Goal: Task Accomplishment & Management: Complete application form

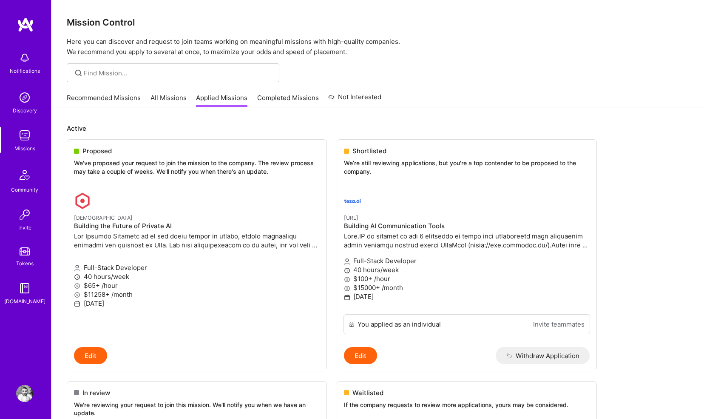
click at [282, 95] on link "Completed Missions" at bounding box center [288, 100] width 62 height 14
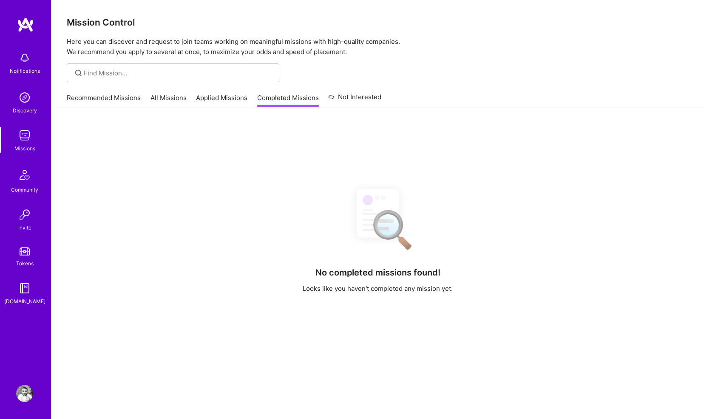
click at [351, 98] on link "Not Interested" at bounding box center [354, 99] width 53 height 15
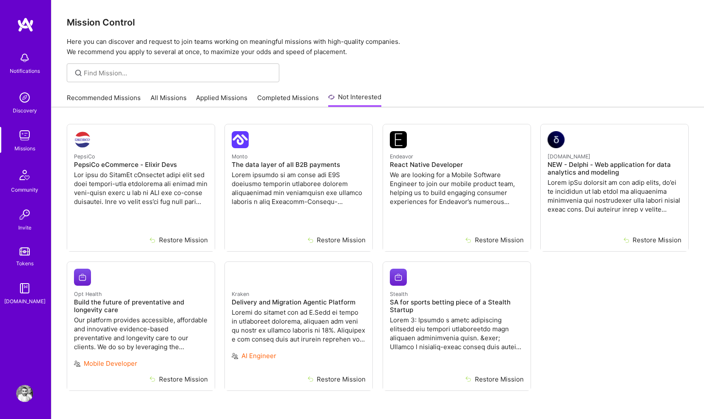
click at [24, 67] on div "Notifications" at bounding box center [25, 70] width 30 height 9
click at [27, 140] on img at bounding box center [24, 135] width 17 height 17
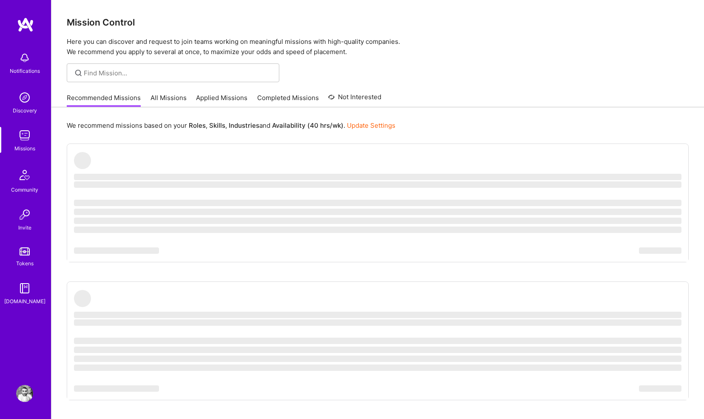
click at [168, 98] on link "All Missions" at bounding box center [169, 100] width 36 height 14
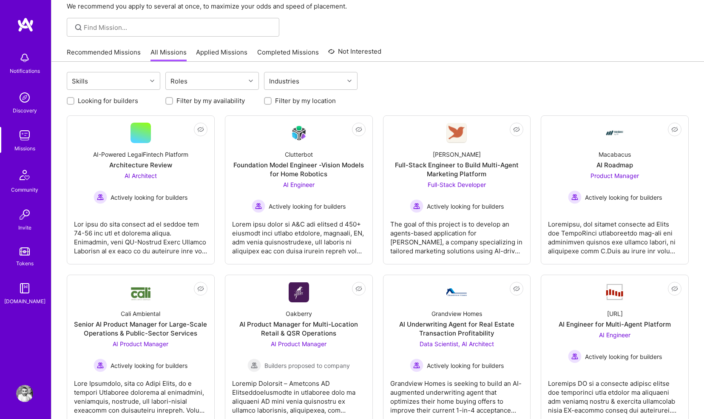
scroll to position [47, 0]
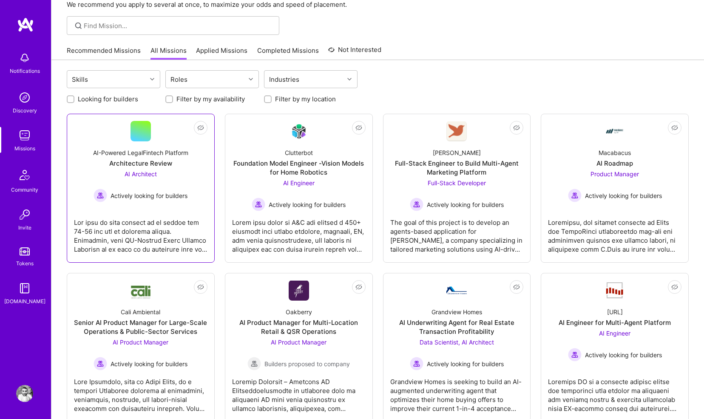
click at [147, 196] on span "Actively looking for builders" at bounding box center [149, 195] width 77 height 9
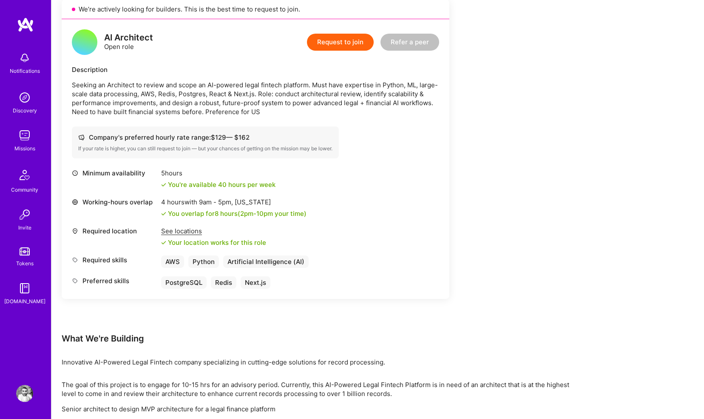
scroll to position [200, 0]
click at [330, 46] on button "Request to join" at bounding box center [340, 41] width 67 height 17
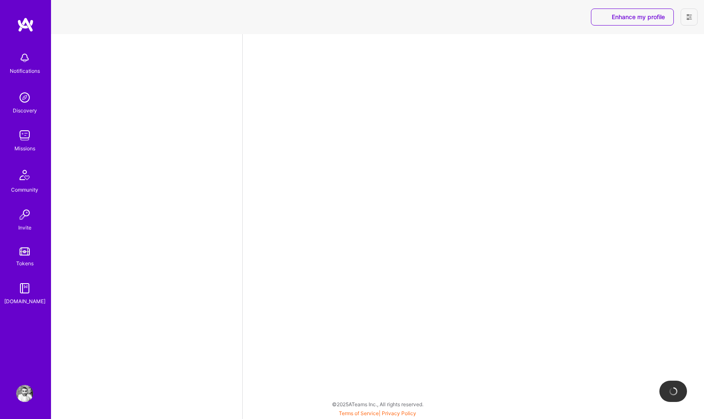
select select "GB"
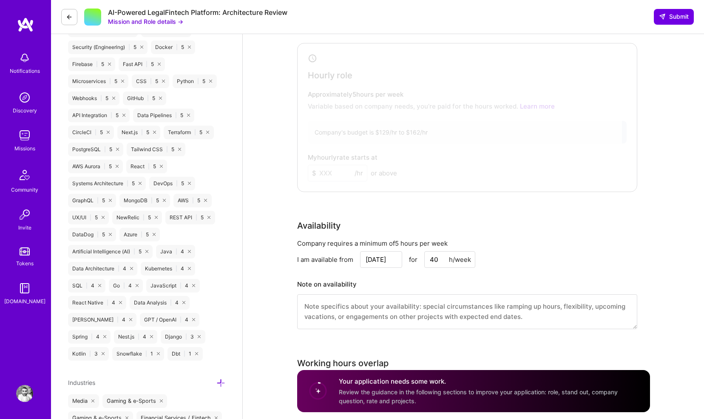
scroll to position [647, 0]
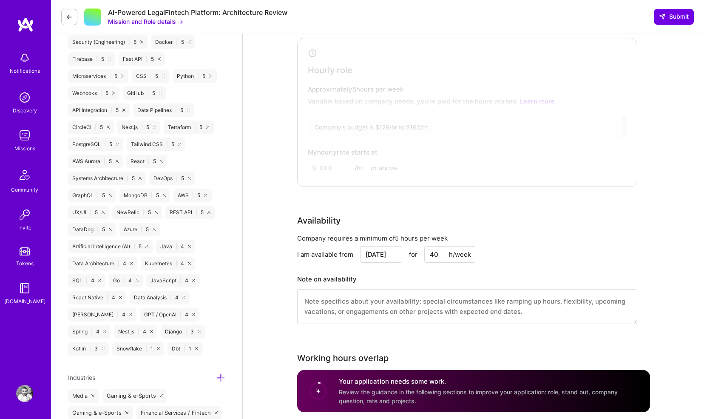
click at [71, 16] on icon at bounding box center [69, 17] width 7 height 7
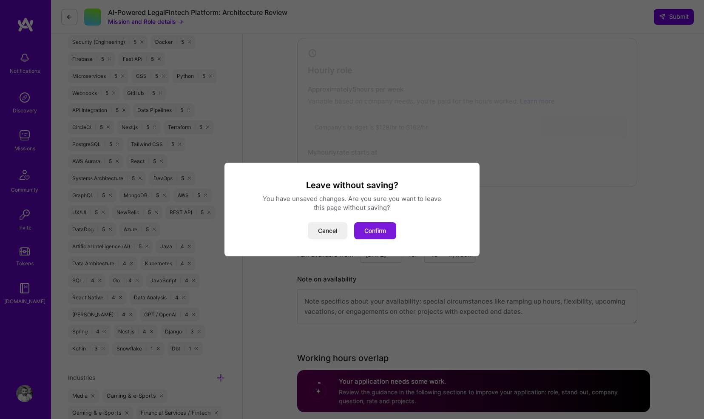
click at [375, 223] on button "Confirm" at bounding box center [375, 230] width 42 height 17
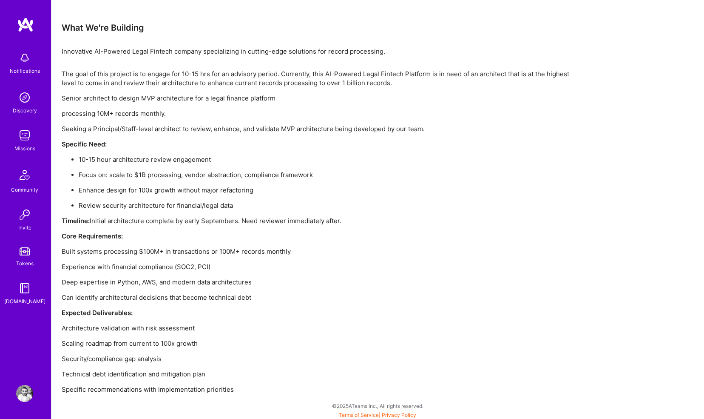
scroll to position [512, 0]
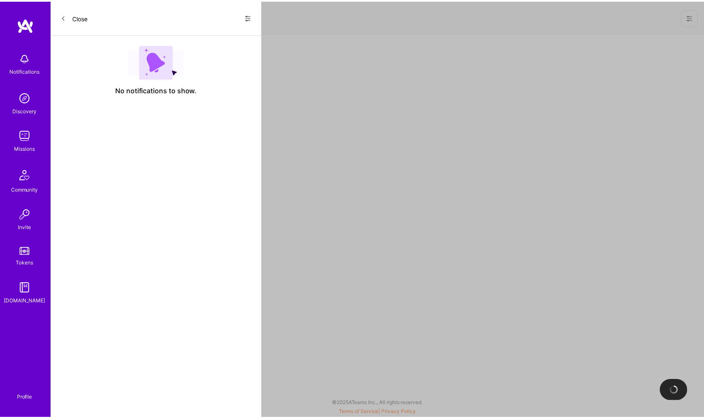
scroll to position [200, 0]
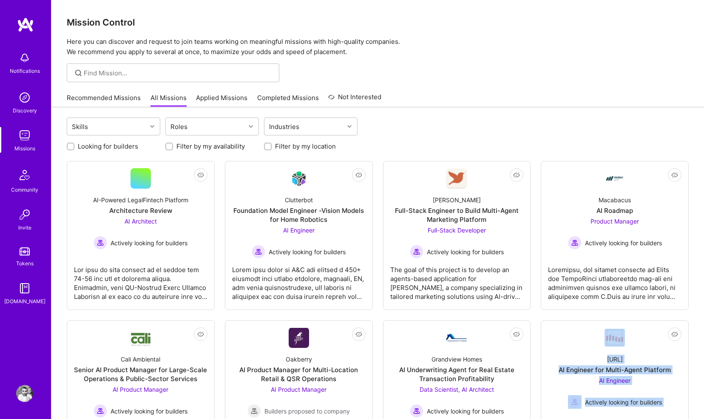
click at [231, 101] on link "Applied Missions" at bounding box center [221, 100] width 51 height 14
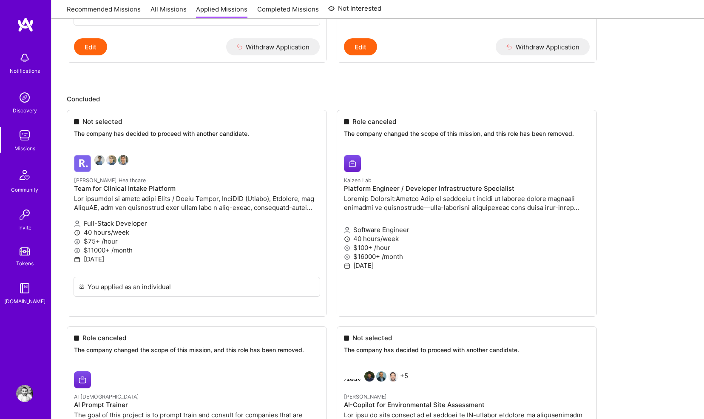
scroll to position [575, 0]
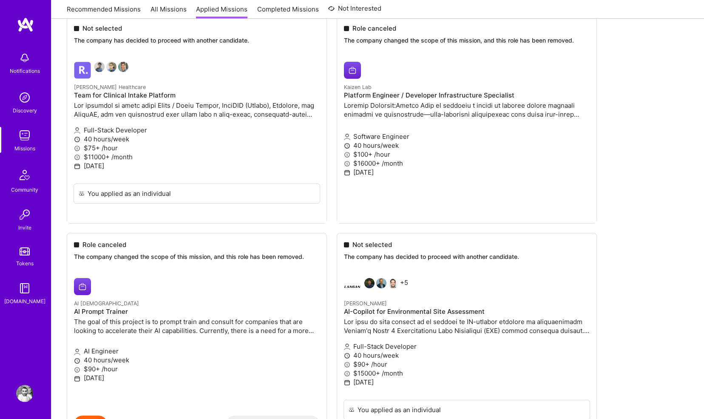
scroll to position [600, 0]
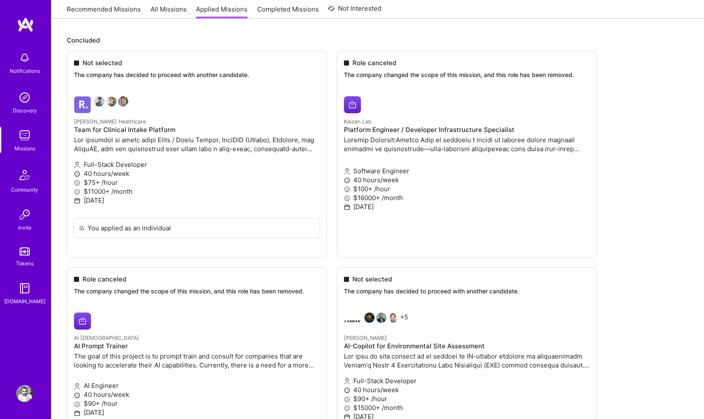
click at [26, 169] on img at bounding box center [24, 175] width 20 height 20
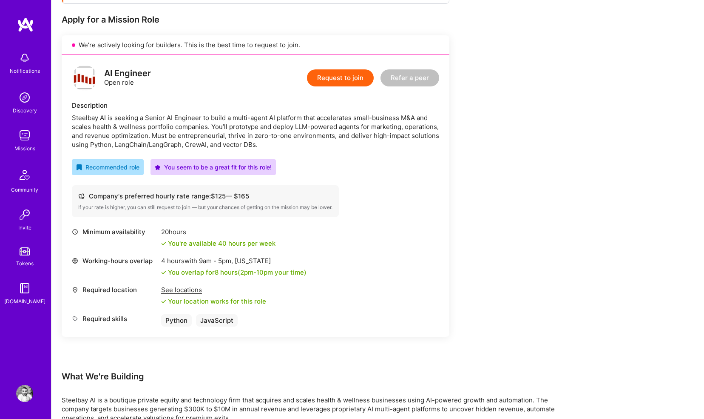
scroll to position [170, 0]
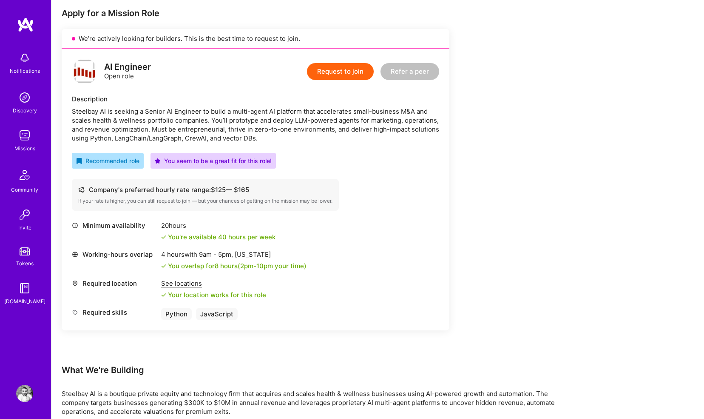
click at [332, 72] on button "Request to join" at bounding box center [340, 71] width 67 height 17
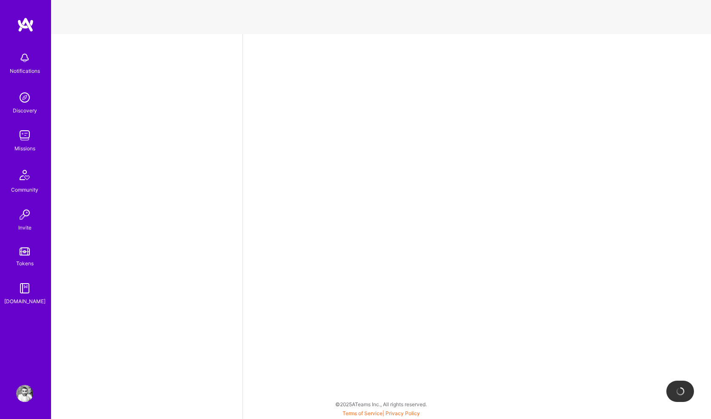
select select "GB"
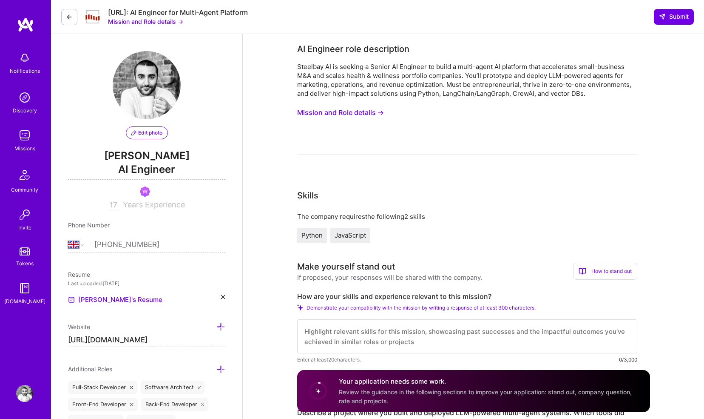
click at [367, 113] on button "Mission and Role details →" at bounding box center [340, 113] width 87 height 16
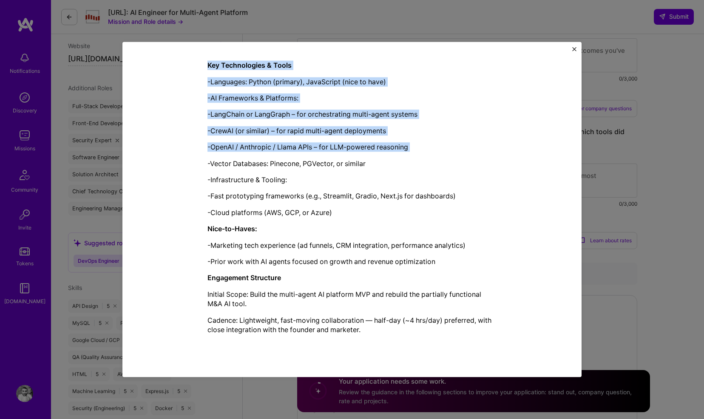
scroll to position [331, 0]
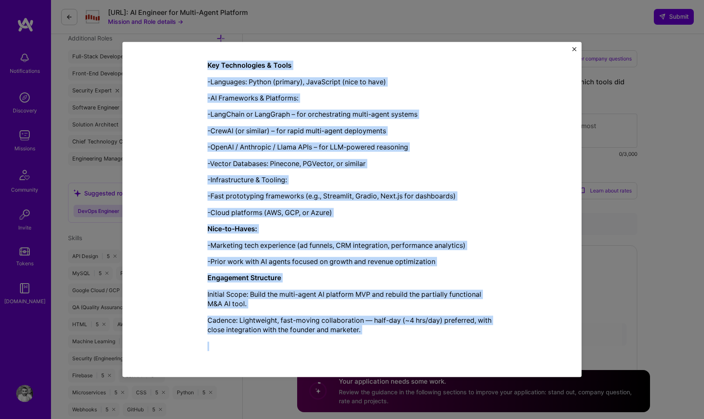
drag, startPoint x: 205, startPoint y: 106, endPoint x: 403, endPoint y: 334, distance: 301.9
copy div "AI Engineer role description Steelbay AI is seeking a Senior AI Engineer to bui…"
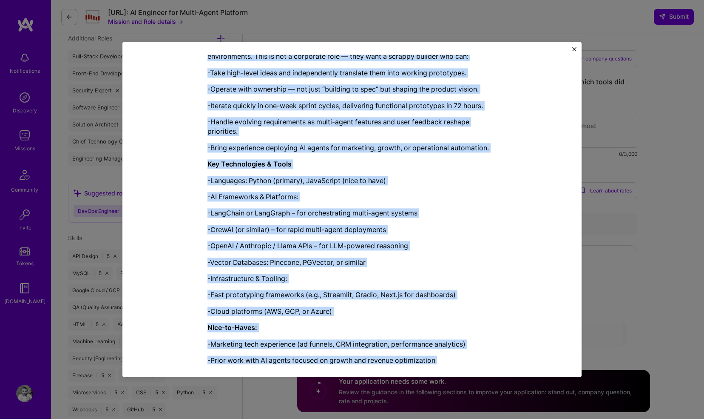
scroll to position [543, 0]
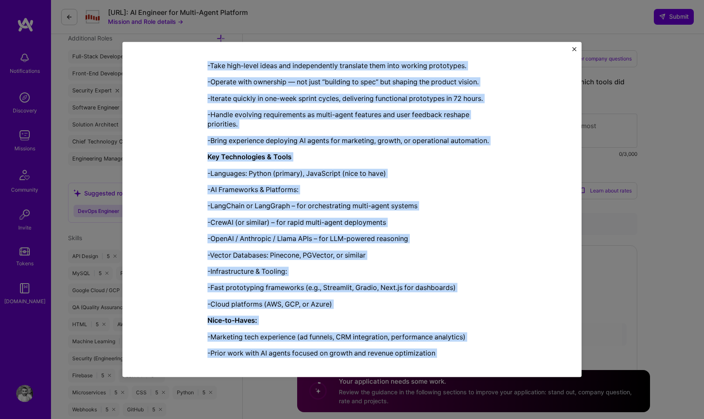
click at [283, 165] on div "Steelbay AI is a boutique private equity and technology firm focused on acquiri…" at bounding box center [352, 74] width 289 height 737
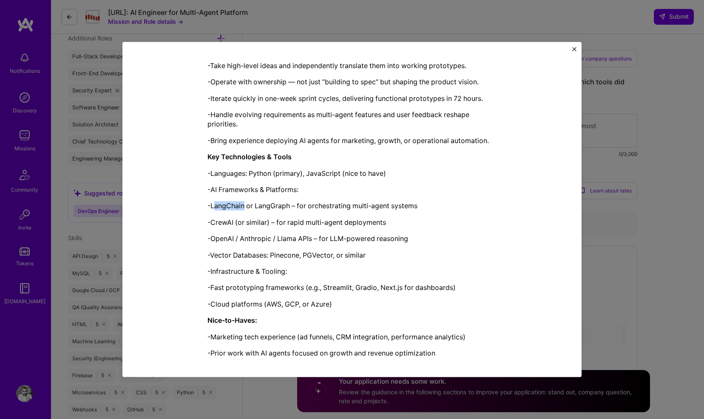
drag, startPoint x: 210, startPoint y: 205, endPoint x: 242, endPoint y: 206, distance: 31.9
click at [242, 206] on p "-LangChain or LangGraph – for orchestrating multi-agent systems" at bounding box center [352, 205] width 289 height 9
drag, startPoint x: 207, startPoint y: 206, endPoint x: 289, endPoint y: 207, distance: 82.5
click at [289, 207] on p "-LangChain or LangGraph – for orchestrating multi-agent systems" at bounding box center [352, 205] width 289 height 9
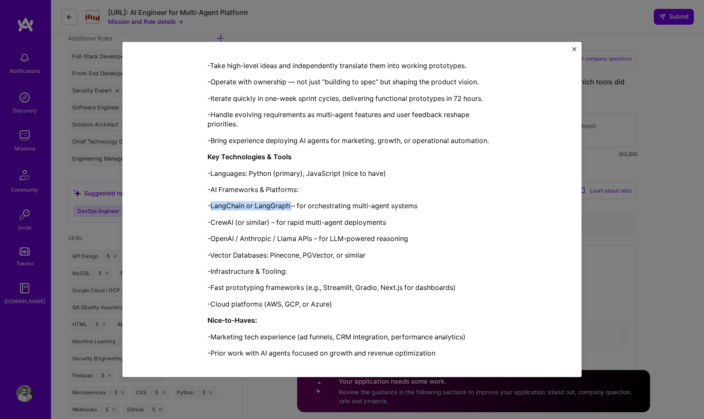
copy p "LangChain or LangGraph"
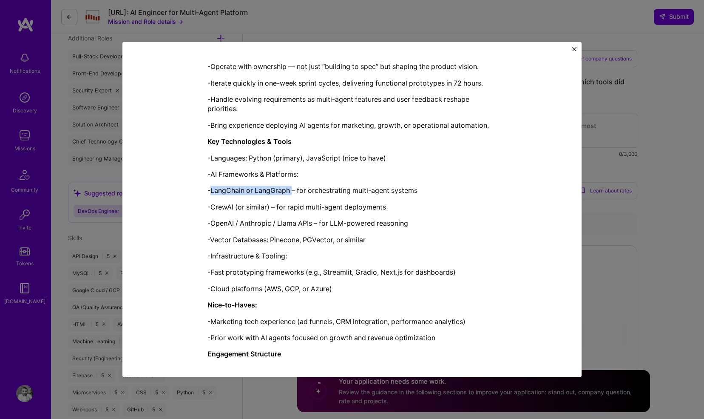
scroll to position [568, 0]
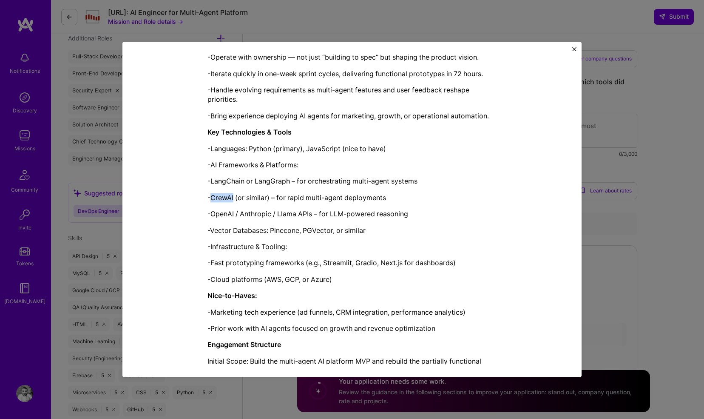
drag, startPoint x: 208, startPoint y: 198, endPoint x: 230, endPoint y: 198, distance: 22.1
click at [230, 198] on p "-CrewAI (or similar) – for rapid multi-agent deployments" at bounding box center [352, 197] width 289 height 9
copy p "CrewAI"
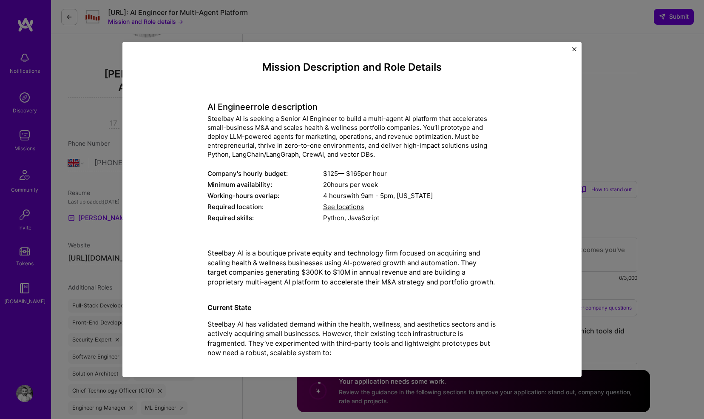
scroll to position [0, 0]
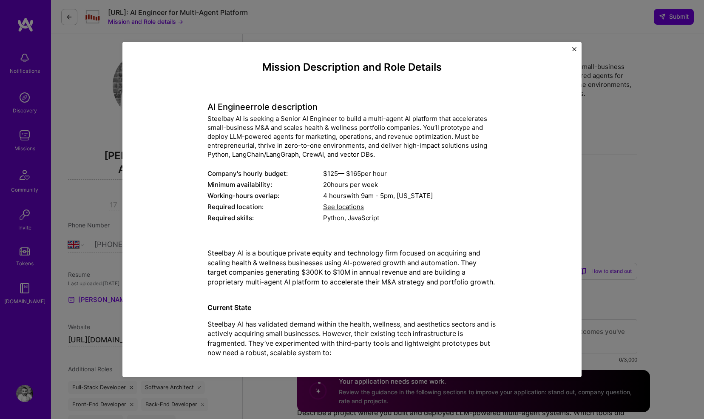
click at [577, 51] on div "Mission Description and Role Details AI Engineer role description Steelbay AI i…" at bounding box center [352, 209] width 459 height 335
click at [573, 46] on div "Mission Description and Role Details AI Engineer role description Steelbay AI i…" at bounding box center [352, 209] width 459 height 335
click at [575, 47] on img "Close" at bounding box center [575, 49] width 4 height 4
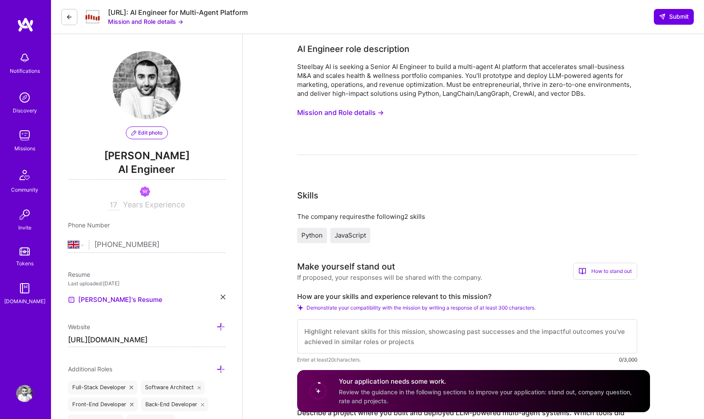
click at [69, 16] on icon at bounding box center [69, 17] width 7 height 7
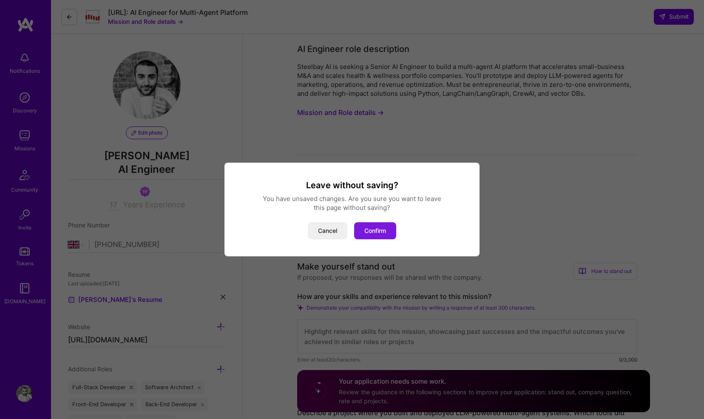
click at [374, 233] on button "Confirm" at bounding box center [375, 230] width 42 height 17
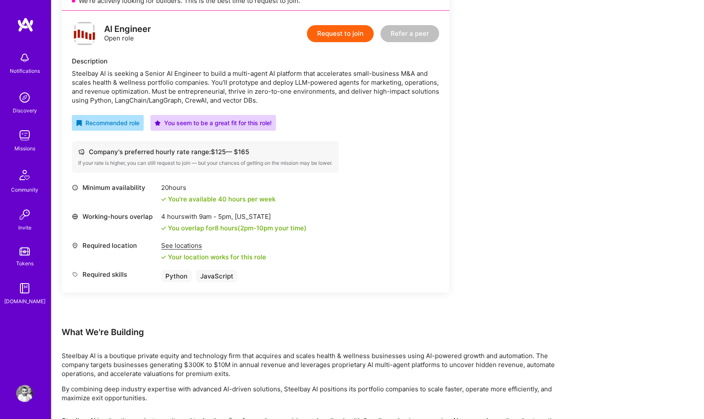
scroll to position [137, 0]
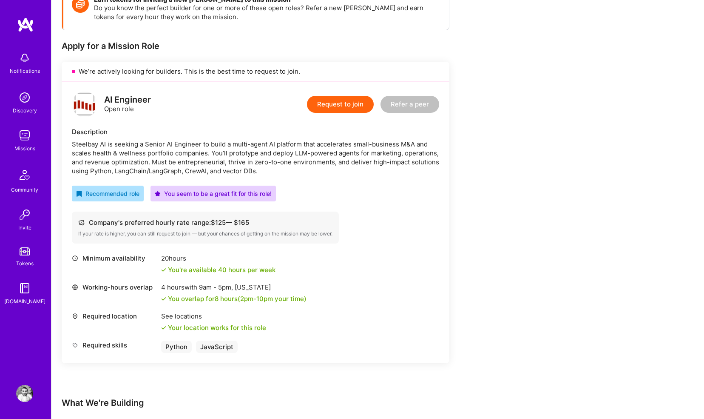
click at [323, 105] on button "Request to join" at bounding box center [340, 104] width 67 height 17
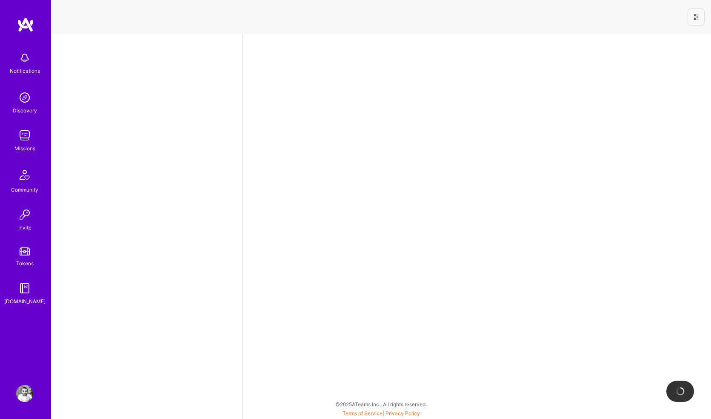
select select "GB"
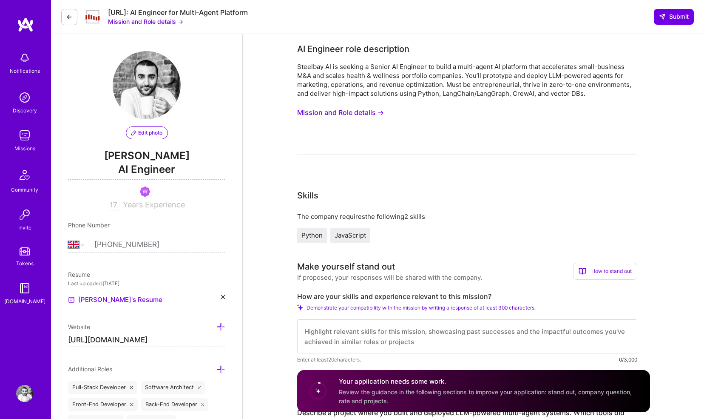
click at [322, 116] on button "Mission and Role details →" at bounding box center [340, 113] width 87 height 16
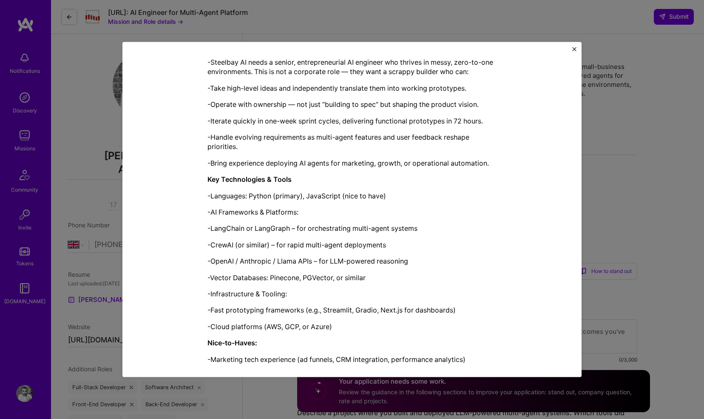
scroll to position [526, 0]
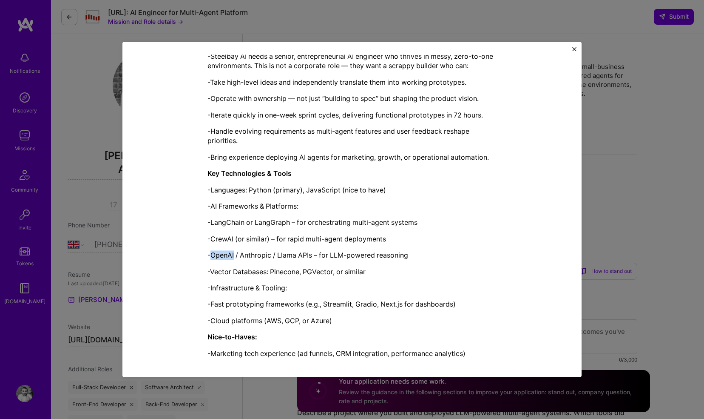
drag, startPoint x: 208, startPoint y: 254, endPoint x: 231, endPoint y: 256, distance: 23.0
click at [231, 256] on p "-OpenAI / Anthropic / Llama APIs – for LLM-powered reasoning" at bounding box center [352, 255] width 289 height 9
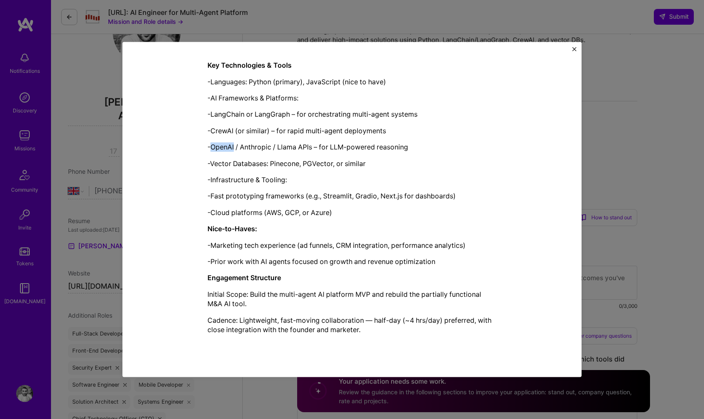
scroll to position [56, 0]
click at [573, 49] on img "Close" at bounding box center [575, 49] width 4 height 4
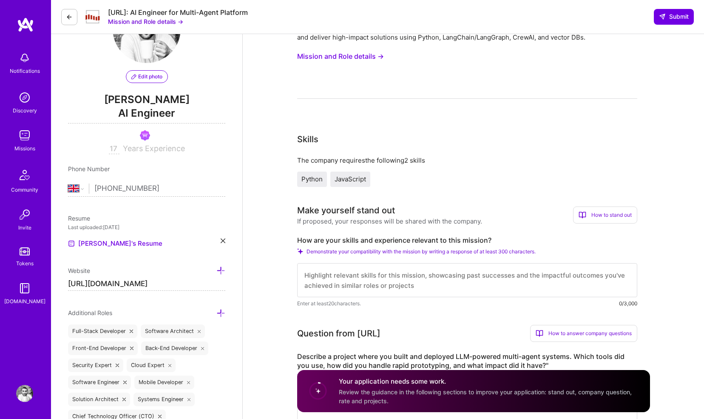
scroll to position [0, 0]
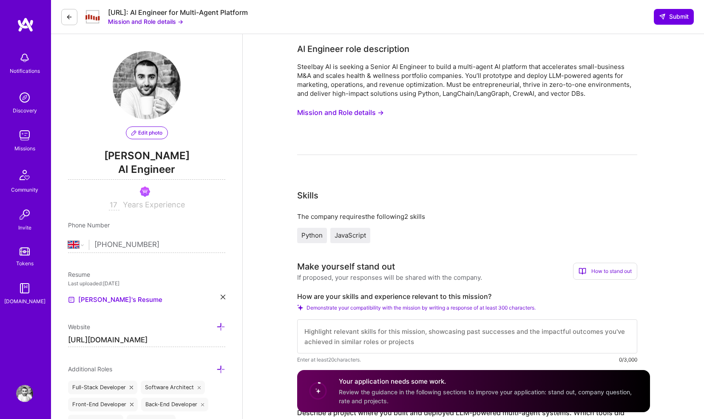
click at [19, 63] on img at bounding box center [24, 57] width 17 height 17
click at [23, 398] on img at bounding box center [24, 393] width 17 height 17
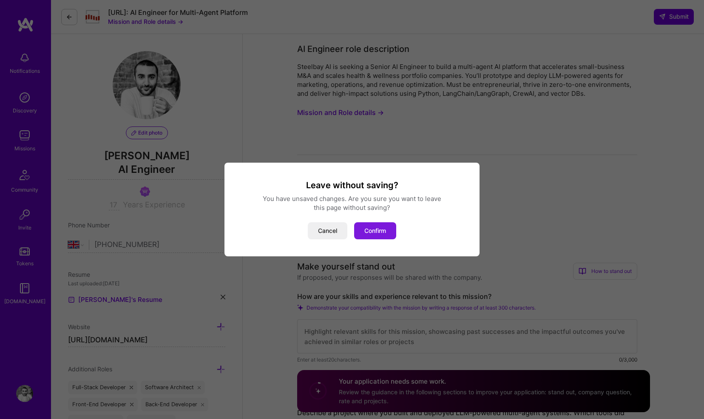
click at [367, 231] on button "Confirm" at bounding box center [375, 230] width 42 height 17
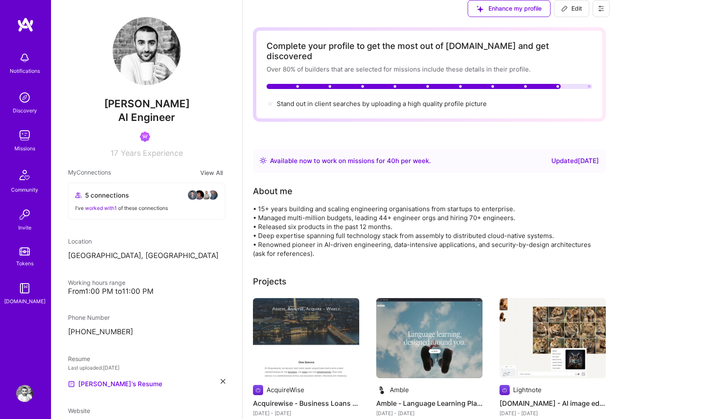
scroll to position [160, 0]
click at [221, 379] on icon at bounding box center [223, 381] width 5 height 5
click at [131, 379] on span "PDF file format" at bounding box center [114, 383] width 58 height 9
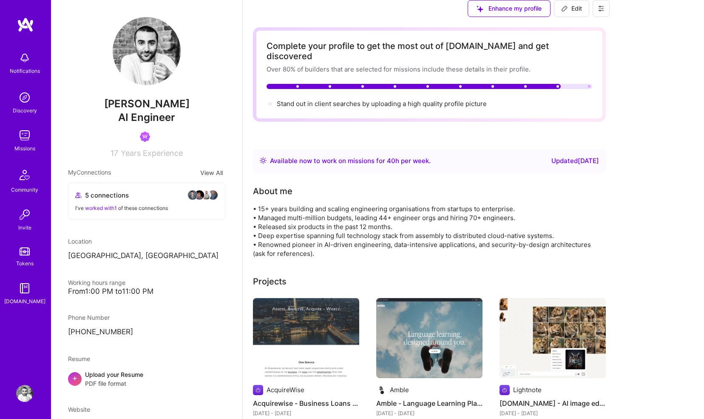
scroll to position [76, 0]
click at [121, 379] on span "PDF file format" at bounding box center [114, 383] width 58 height 9
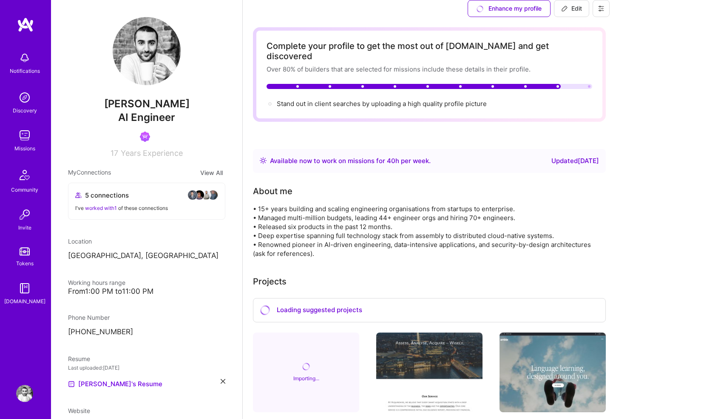
click at [25, 63] on img at bounding box center [24, 57] width 17 height 17
click at [20, 139] on img at bounding box center [24, 135] width 17 height 17
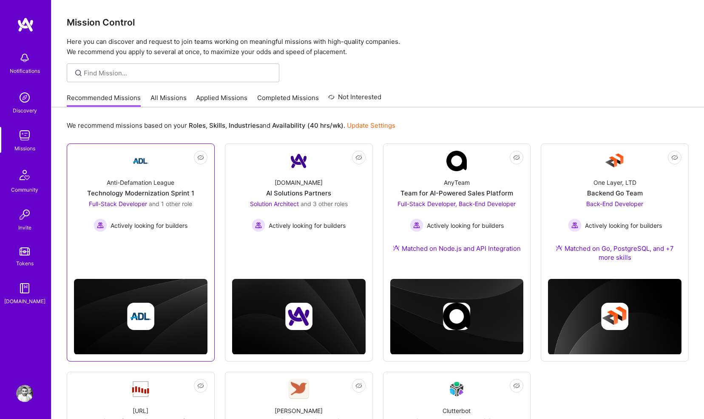
click at [146, 170] on img at bounding box center [141, 161] width 20 height 20
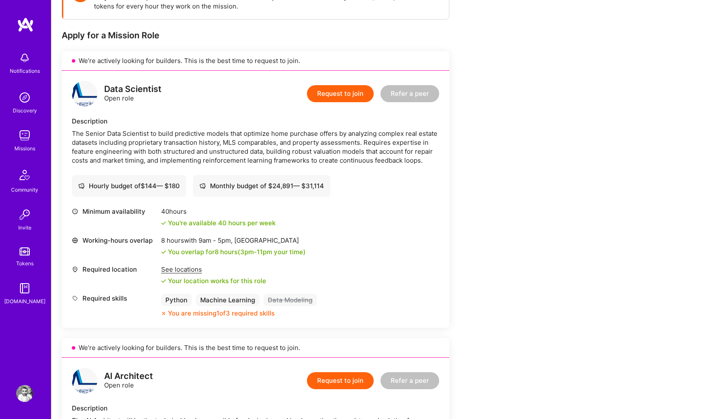
scroll to position [160, 0]
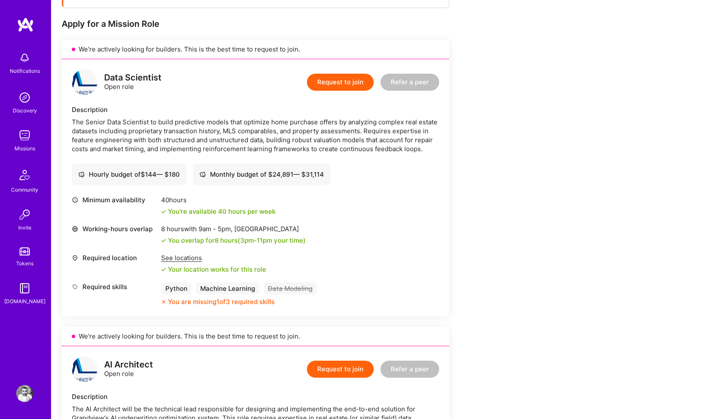
click at [163, 139] on div "The Senior Data Scientist to build predictive models that optimize home purchas…" at bounding box center [256, 135] width 368 height 36
click at [324, 84] on button "Request to join" at bounding box center [340, 82] width 67 height 17
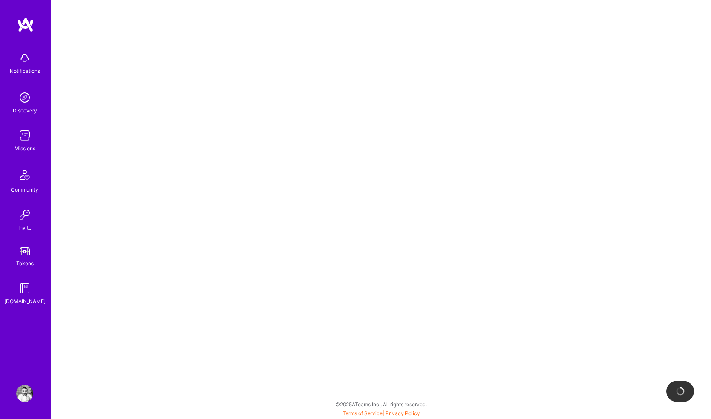
select select "GB"
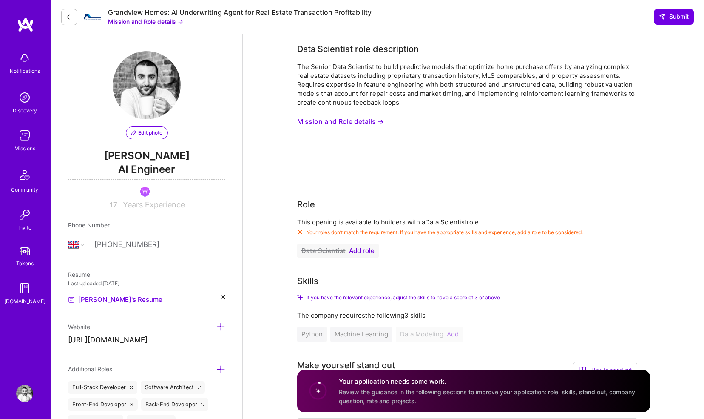
click at [334, 118] on button "Mission and Role details →" at bounding box center [340, 122] width 87 height 16
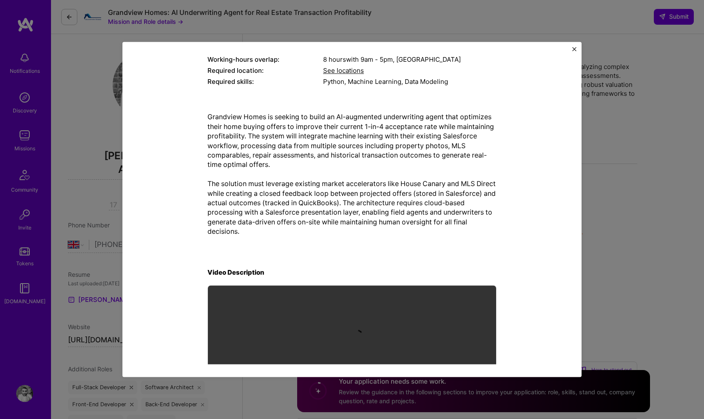
scroll to position [160, 0]
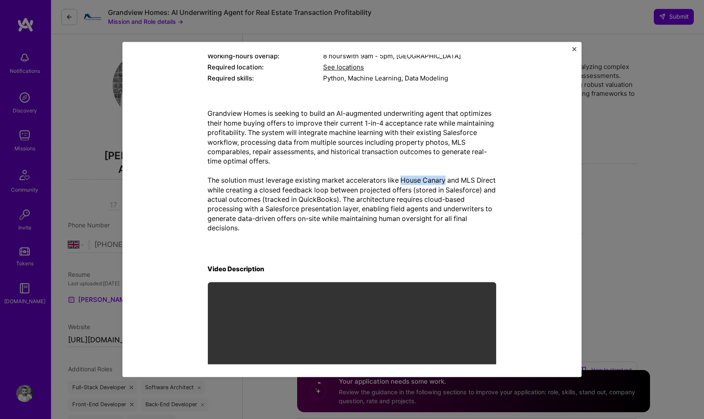
drag, startPoint x: 400, startPoint y: 180, endPoint x: 444, endPoint y: 179, distance: 44.3
click at [444, 179] on p "Grandview Homes is seeking to build an AI-augmented underwriting agent that opt…" at bounding box center [352, 171] width 289 height 124
copy p "House Canary"
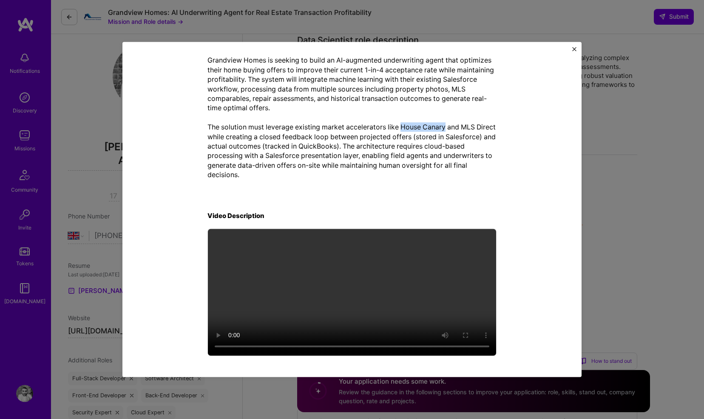
scroll to position [19, 0]
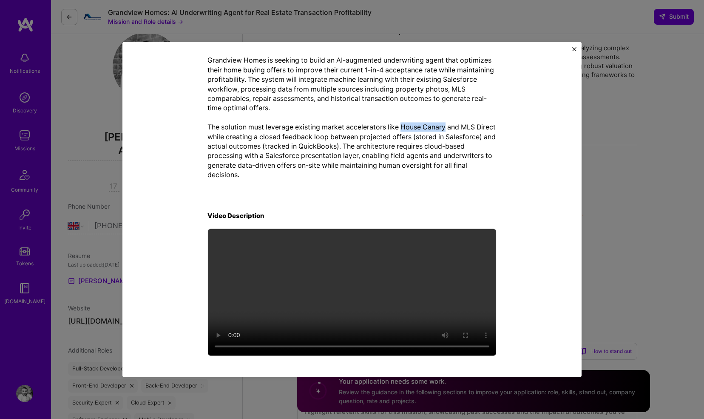
click at [577, 48] on div "Mission Description and Role Details Data Scientist role description The Senior…" at bounding box center [352, 209] width 459 height 335
click at [573, 49] on img "Close" at bounding box center [575, 49] width 4 height 4
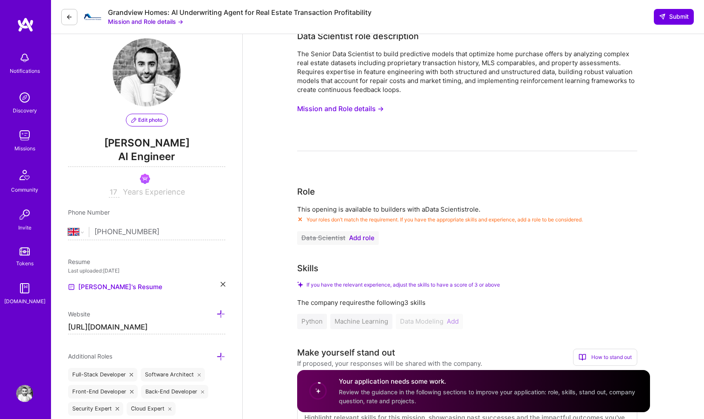
scroll to position [0, 0]
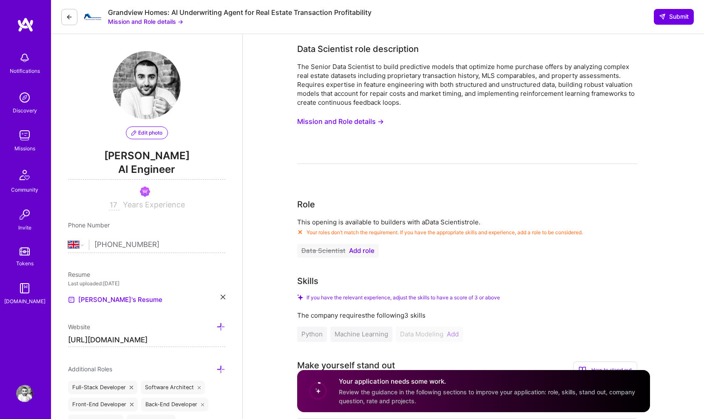
click at [22, 57] on img at bounding box center [24, 57] width 17 height 17
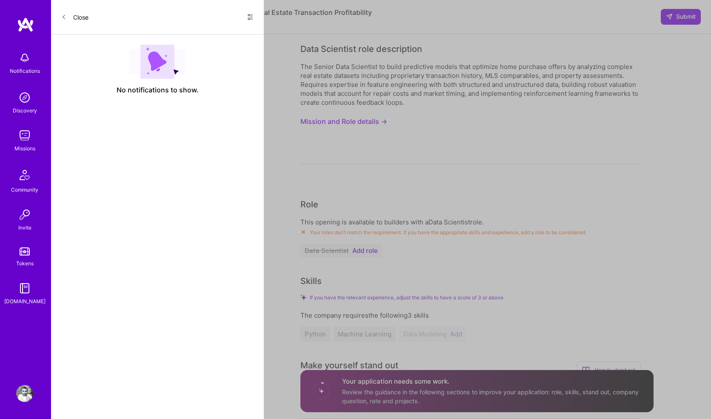
click at [78, 19] on button "Close" at bounding box center [74, 17] width 27 height 14
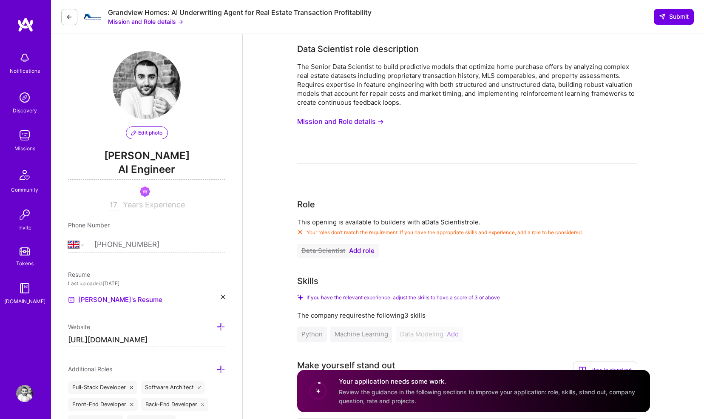
click at [17, 62] on img at bounding box center [24, 57] width 17 height 17
click at [25, 29] on img at bounding box center [25, 24] width 17 height 15
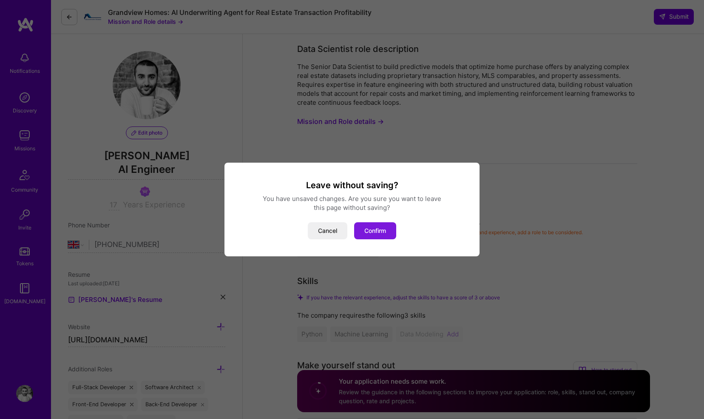
click at [376, 231] on button "Confirm" at bounding box center [375, 230] width 42 height 17
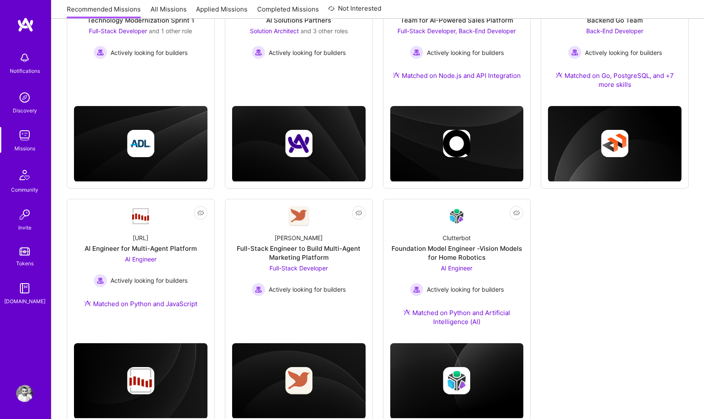
scroll to position [200, 0]
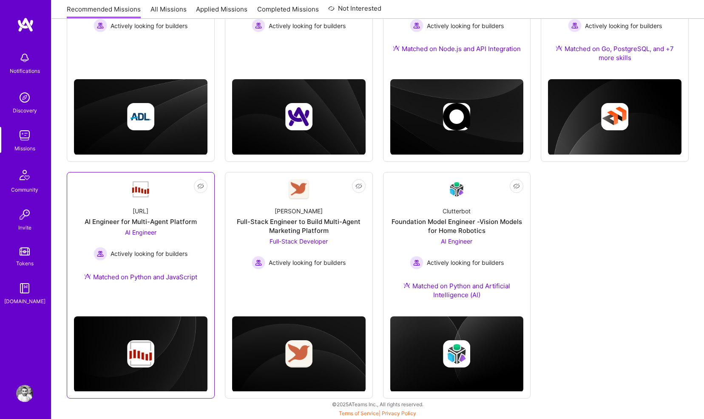
click at [133, 198] on div at bounding box center [141, 189] width 20 height 20
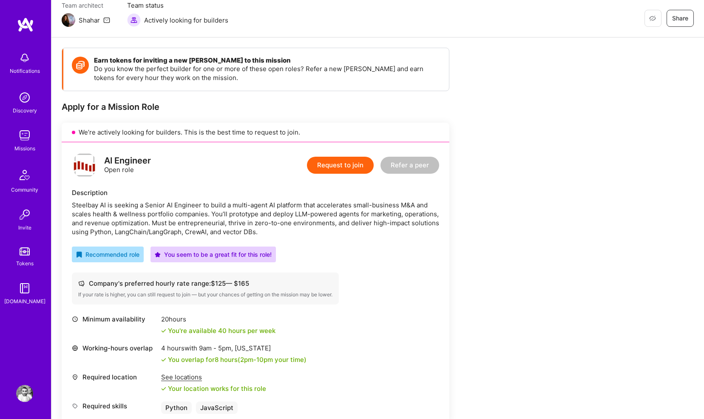
scroll to position [83, 0]
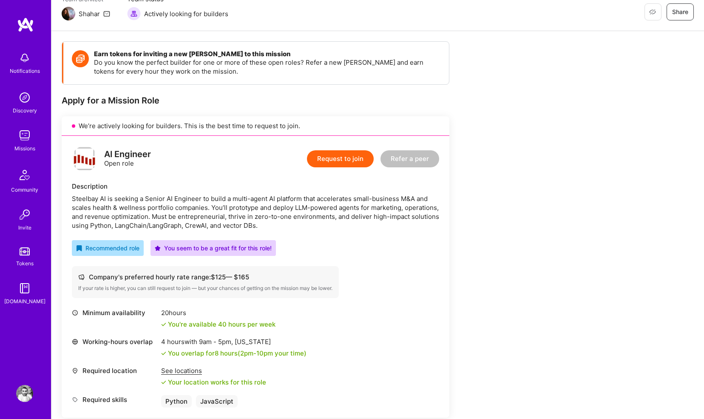
click at [338, 157] on button "Request to join" at bounding box center [340, 158] width 67 height 17
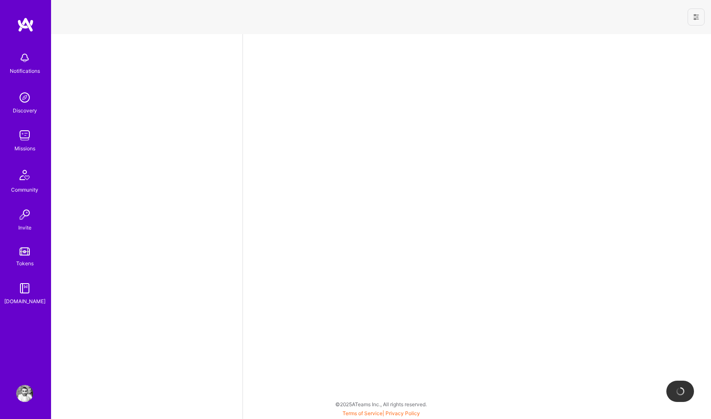
select select "GB"
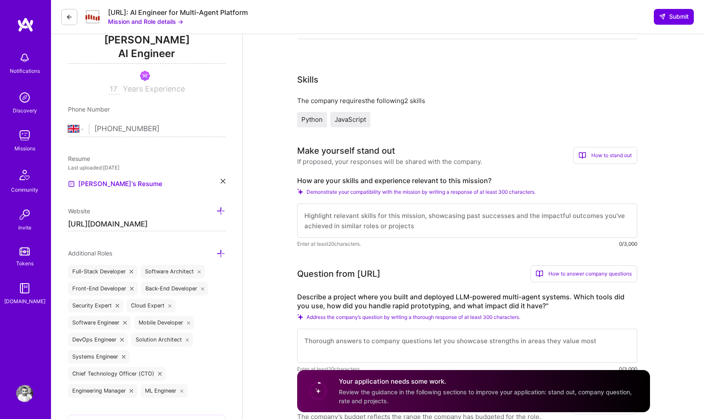
click at [328, 219] on textarea at bounding box center [467, 220] width 340 height 34
type textarea "I have"
type textarea "Used all the"
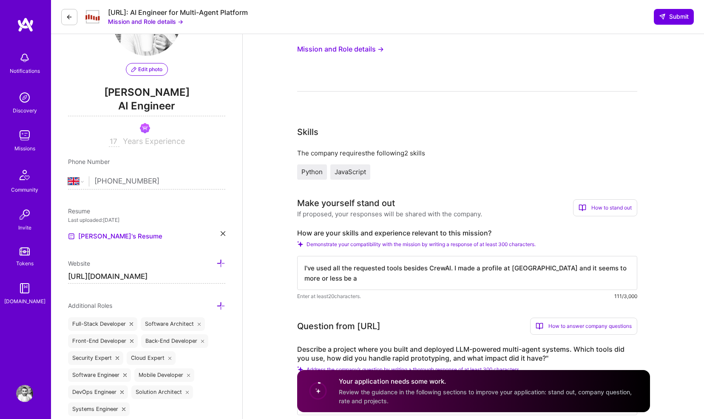
scroll to position [65, 0]
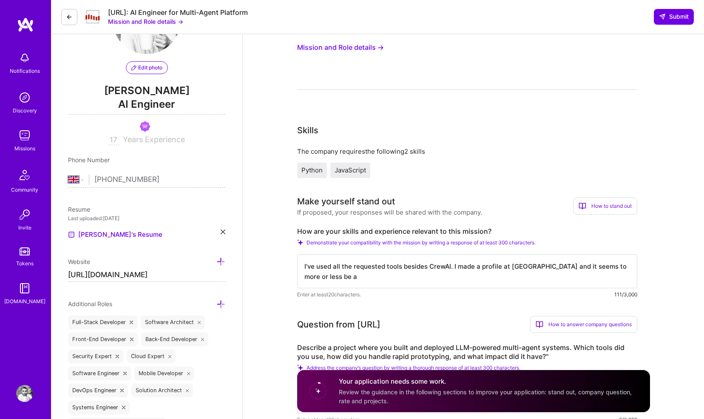
click at [456, 264] on textarea "I've used all the requested tools besides CrewAI. I made a profile at [GEOGRAPH…" at bounding box center [467, 271] width 340 height 34
type textarea "I've used all the requested tools besides CrewAI. I made a profile at [GEOGRAPH…"
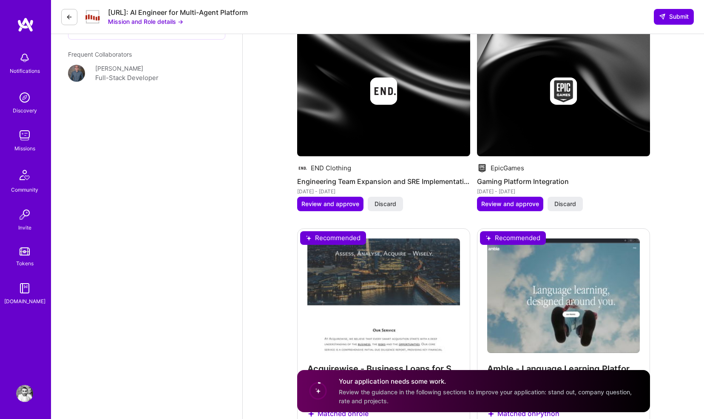
scroll to position [1252, 0]
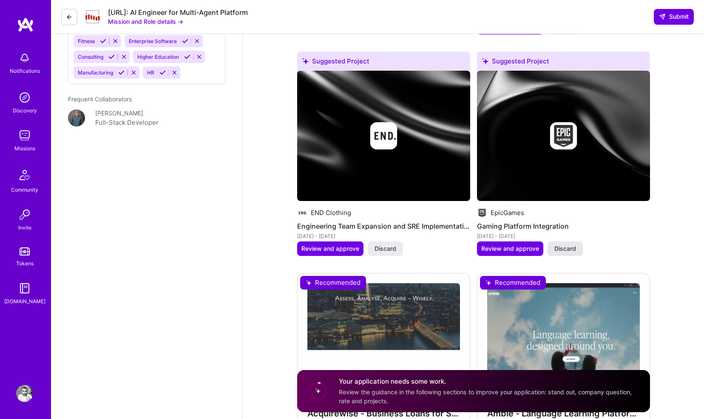
click at [560, 248] on span "Discard" at bounding box center [566, 248] width 22 height 9
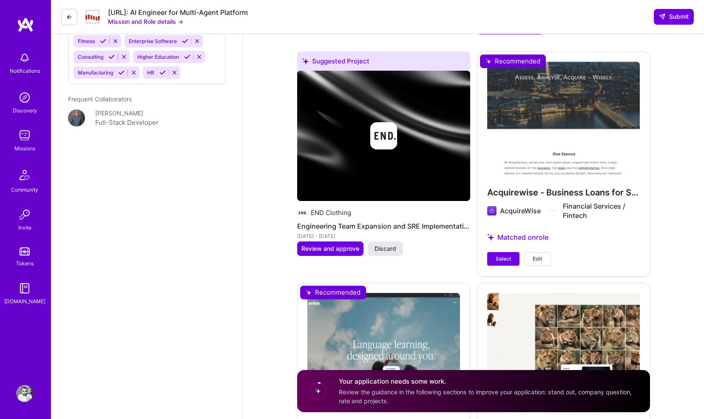
click at [397, 245] on button "Discard" at bounding box center [385, 248] width 35 height 14
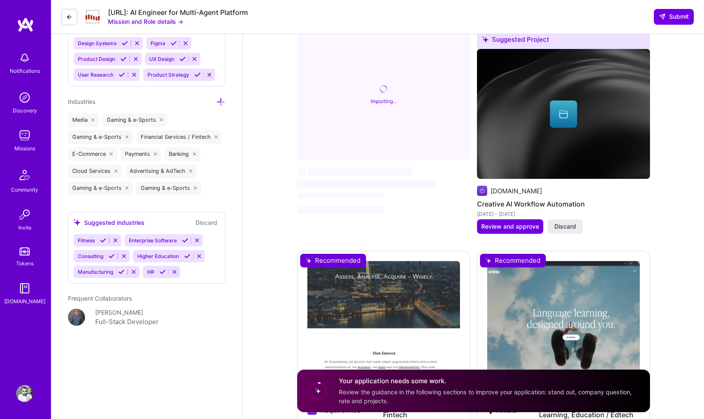
scroll to position [1041, 0]
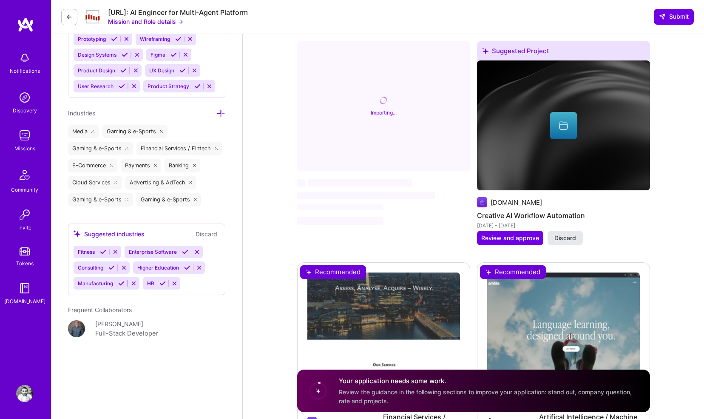
click at [568, 237] on span "Discard" at bounding box center [566, 238] width 22 height 9
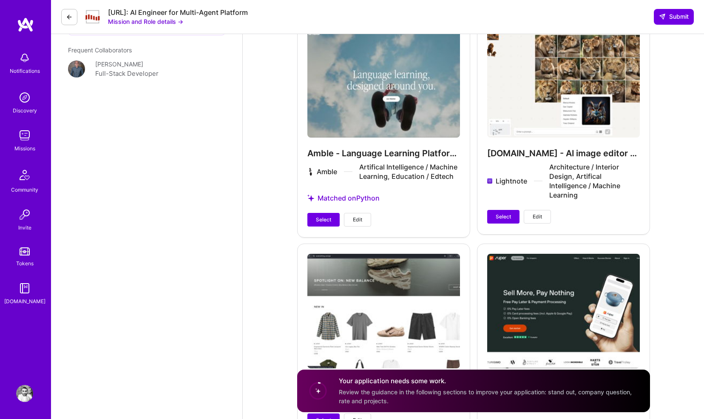
scroll to position [1303, 0]
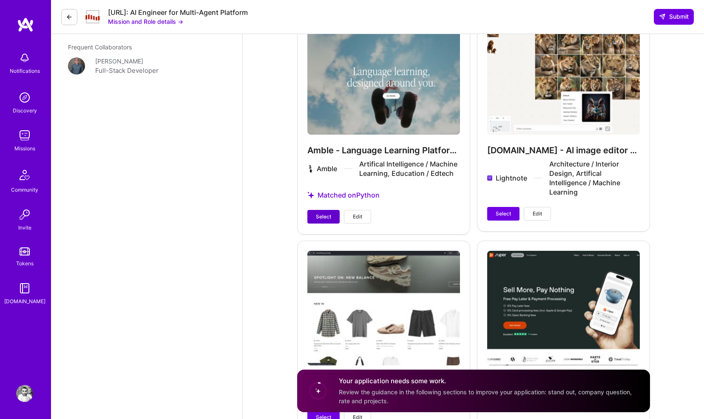
click at [329, 214] on span "Select" at bounding box center [323, 217] width 15 height 8
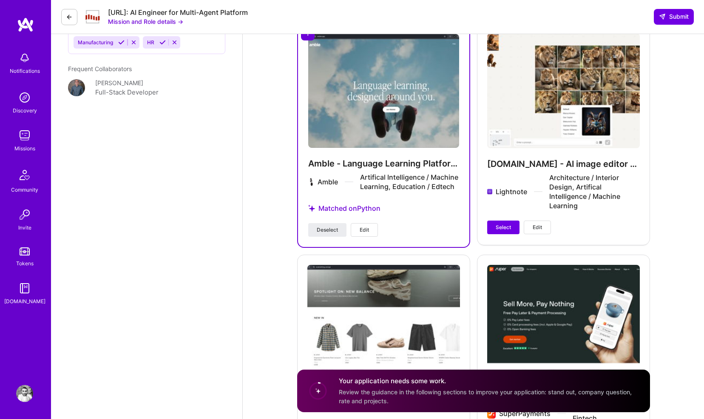
scroll to position [1293, 0]
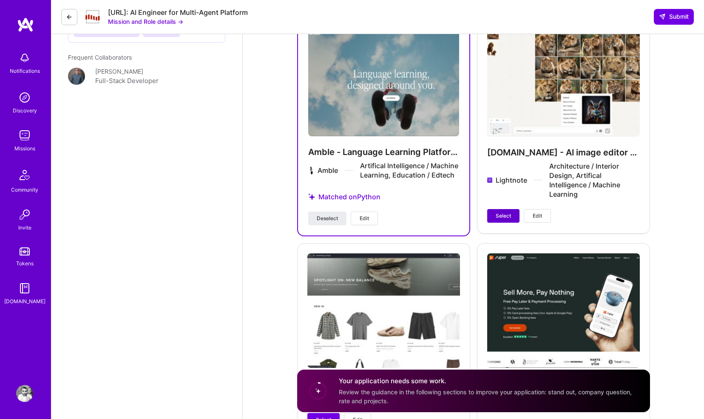
click at [500, 212] on span "Select" at bounding box center [503, 216] width 15 height 8
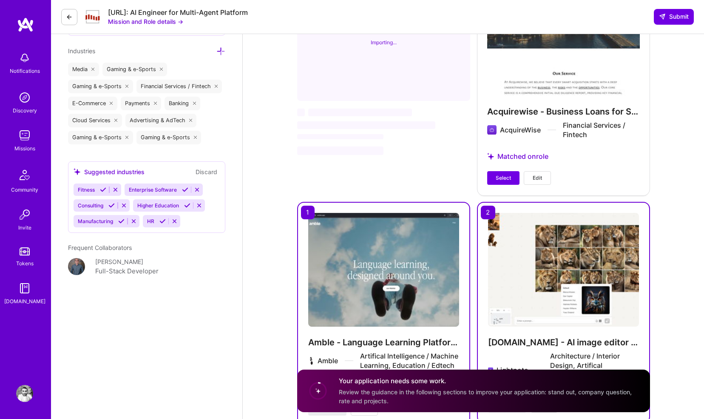
scroll to position [1098, 0]
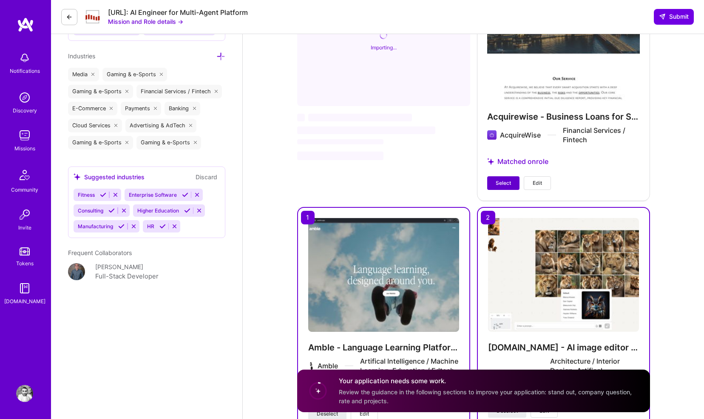
click at [496, 182] on span "Select" at bounding box center [503, 183] width 15 height 8
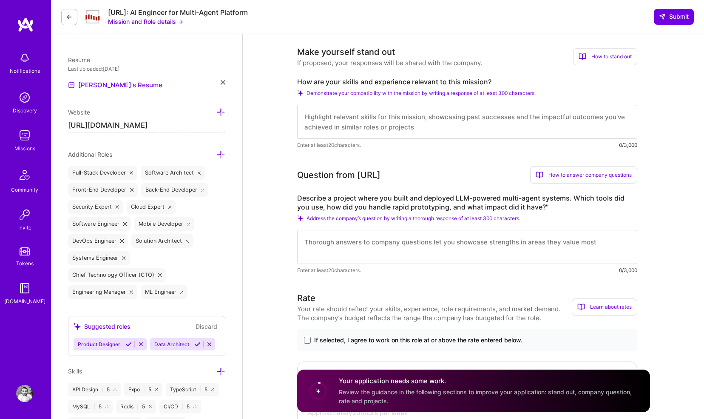
scroll to position [217, 0]
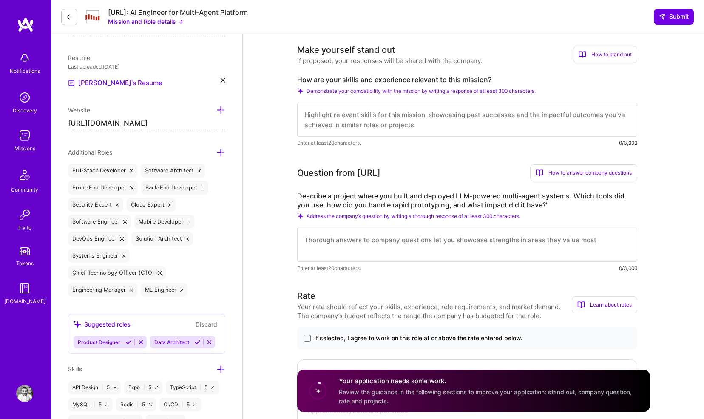
click at [371, 239] on textarea at bounding box center [467, 245] width 340 height 34
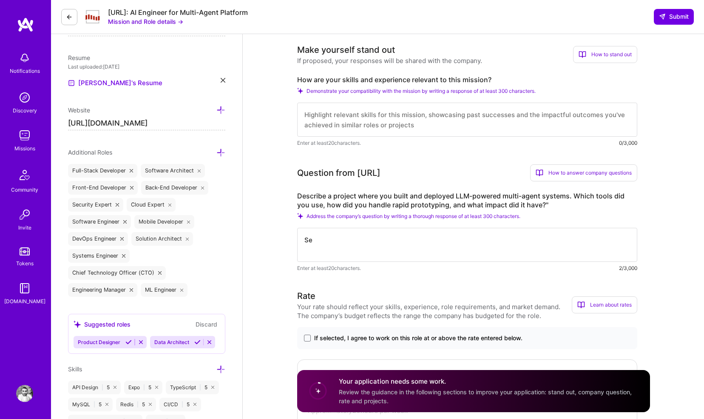
type textarea "S"
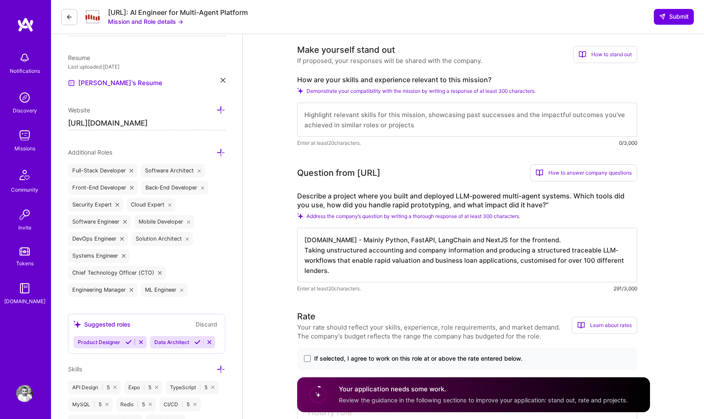
click at [368, 236] on textarea "[DOMAIN_NAME] - Mainly Python, FastAPI, LangChain and NextJS for the frontend. …" at bounding box center [467, 255] width 340 height 54
drag, startPoint x: 368, startPoint y: 239, endPoint x: 565, endPoint y: 244, distance: 196.6
click at [565, 244] on textarea "[DOMAIN_NAME] - Mainly Python, FastAPI, LangChain and NextJS for the frontend. …" at bounding box center [467, 255] width 340 height 54
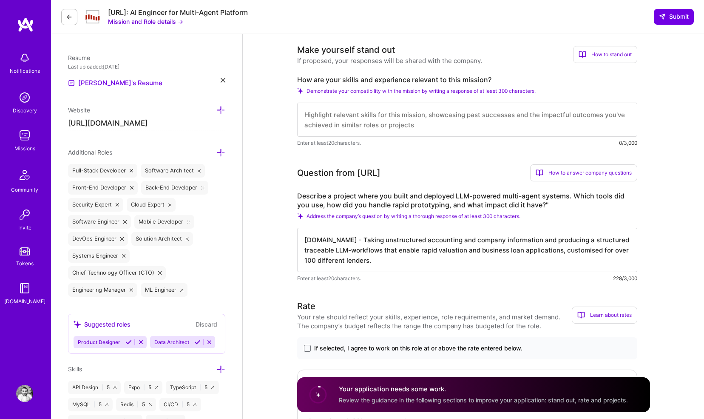
click at [511, 250] on textarea "[DOMAIN_NAME] - Taking unstructured accounting and company information and prod…" at bounding box center [467, 250] width 340 height 44
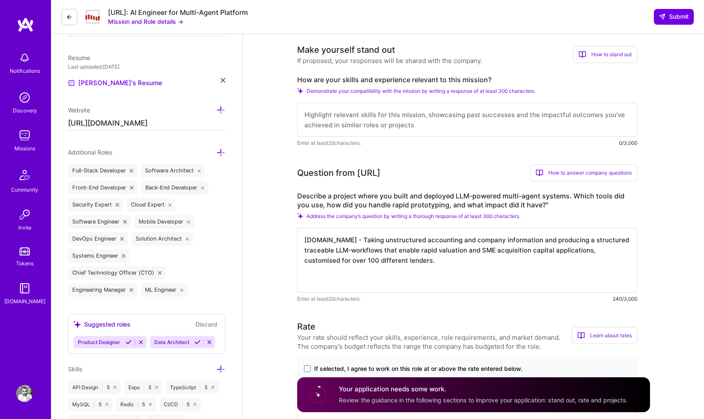
paste textarea "Mainly Python, FastAPI, LangChain and NextJS for the frontend."
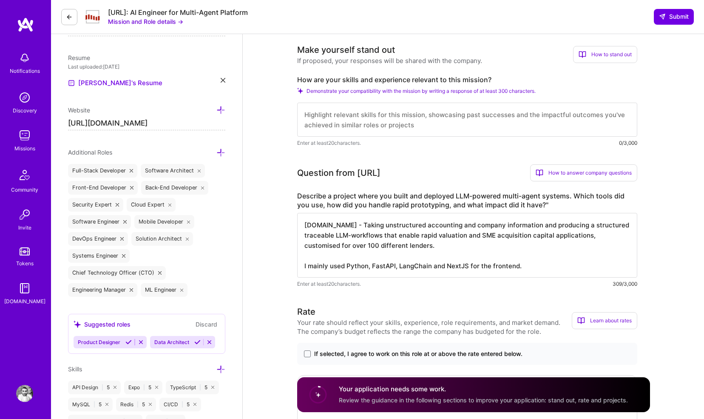
scroll to position [1, 0]
click at [521, 268] on textarea "[DOMAIN_NAME] - Taking unstructured accounting and company information and prod…" at bounding box center [467, 245] width 340 height 65
click at [432, 264] on textarea "[DOMAIN_NAME] - Taking unstructured accounting and company information and prod…" at bounding box center [467, 245] width 340 height 65
click at [324, 263] on textarea "[DOMAIN_NAME] - Taking unstructured accounting and company information and prod…" at bounding box center [467, 245] width 340 height 65
click at [328, 263] on textarea "[DOMAIN_NAME] - Taking unstructured accounting and company information and prod…" at bounding box center [467, 245] width 340 height 65
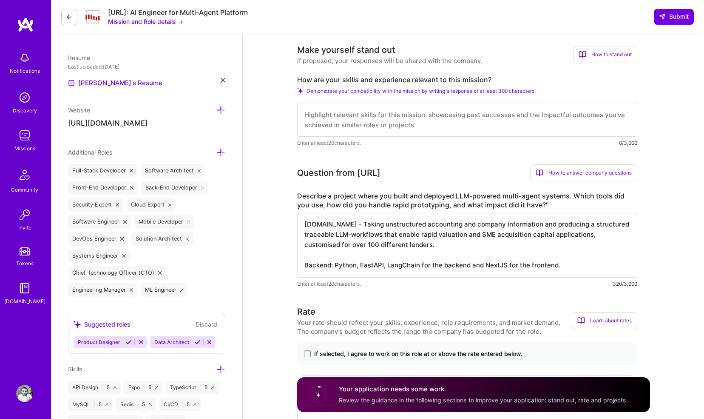
click at [416, 262] on textarea "[DOMAIN_NAME] - Taking unstructured accounting and company information and prod…" at bounding box center [467, 245] width 340 height 65
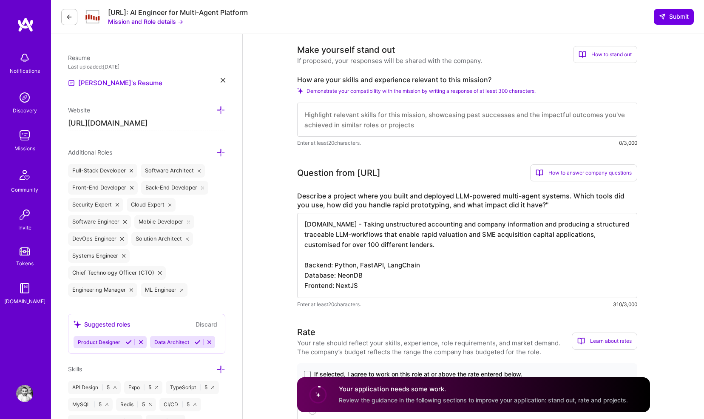
scroll to position [0, 0]
type textarea "[DOMAIN_NAME] - Taking unstructured accounting and company information and prod…"
click at [393, 121] on textarea at bounding box center [467, 120] width 340 height 34
type textarea "I"
click at [544, 117] on textarea at bounding box center [467, 120] width 340 height 34
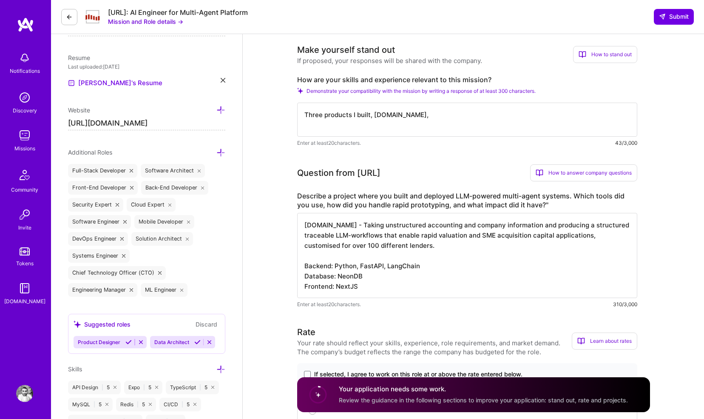
type textarea "[DOMAIN_NAME],"
paste textarea "Released six products in the past 12 months."
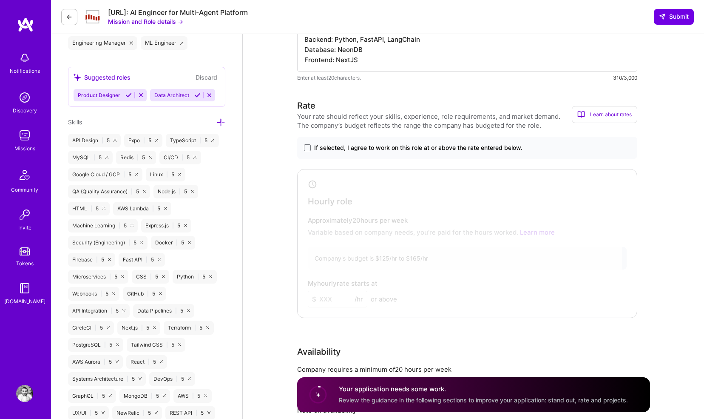
scroll to position [473, 0]
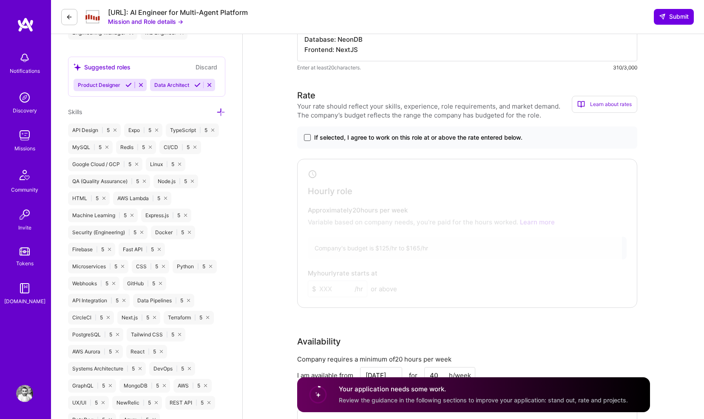
type textarea "Released six products in the past 12 months, 3 of which have been multi-agent L…"
click at [309, 138] on span at bounding box center [307, 137] width 7 height 7
click at [0, 0] on input "If selected, I agree to work on this role at or above the rate entered below." at bounding box center [0, 0] width 0 height 0
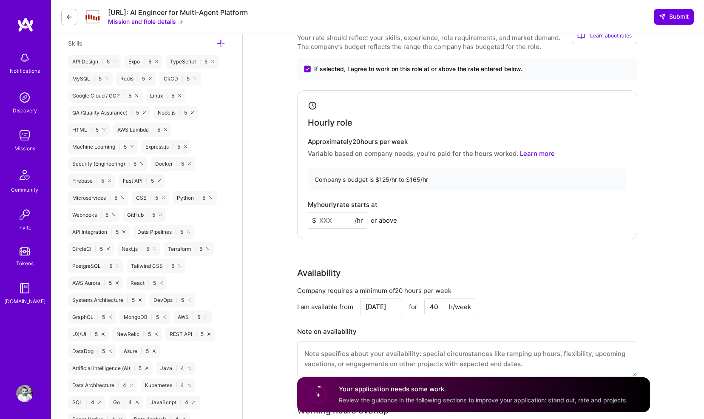
scroll to position [551, 0]
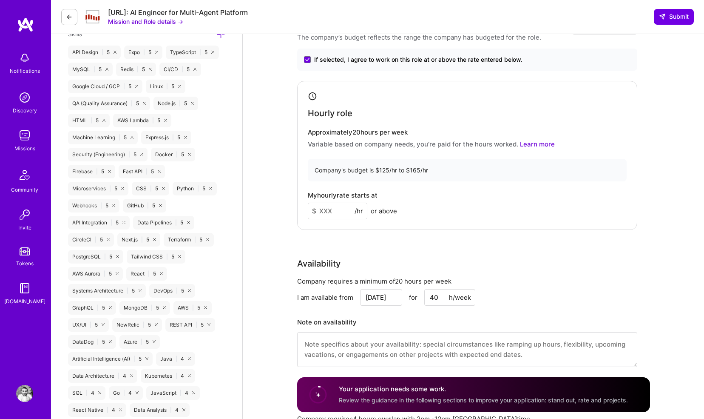
click at [333, 205] on input at bounding box center [338, 210] width 60 height 17
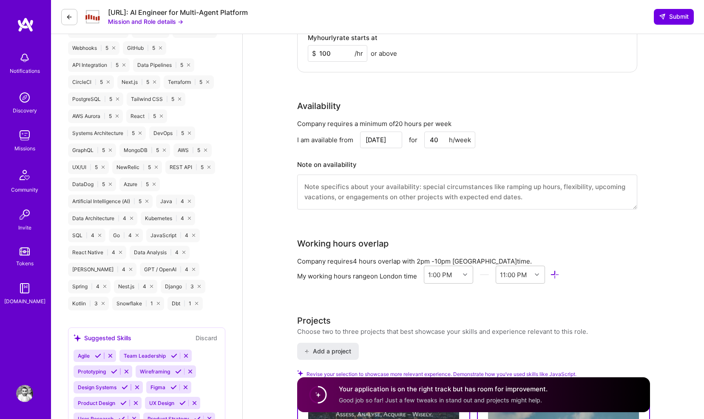
scroll to position [725, 0]
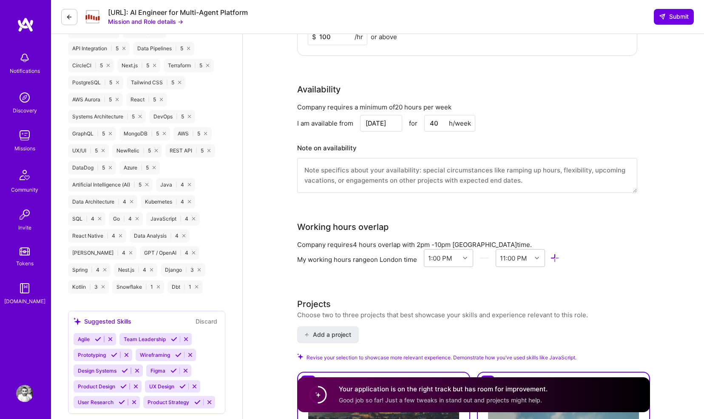
type input "100"
click at [345, 181] on textarea at bounding box center [467, 175] width 340 height 35
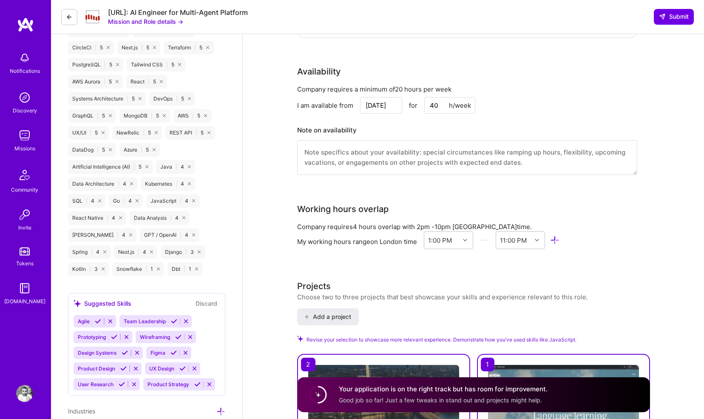
scroll to position [748, 0]
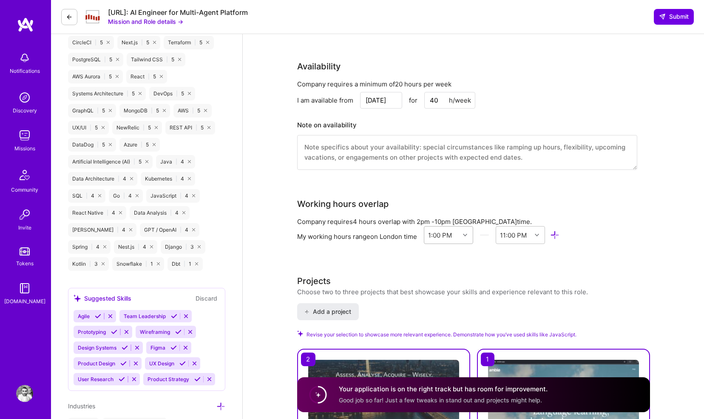
click at [441, 234] on div "1:00 PM" at bounding box center [440, 234] width 24 height 9
click at [396, 249] on div "Company requires 4 hours overlap with 2pm - 10pm London time. My working hours …" at bounding box center [467, 237] width 340 height 40
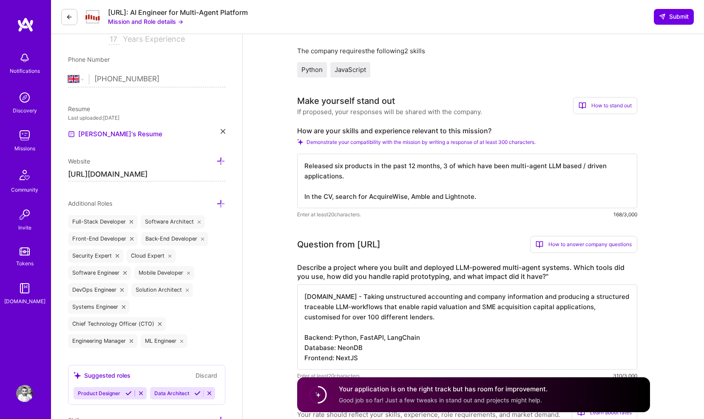
scroll to position [162, 0]
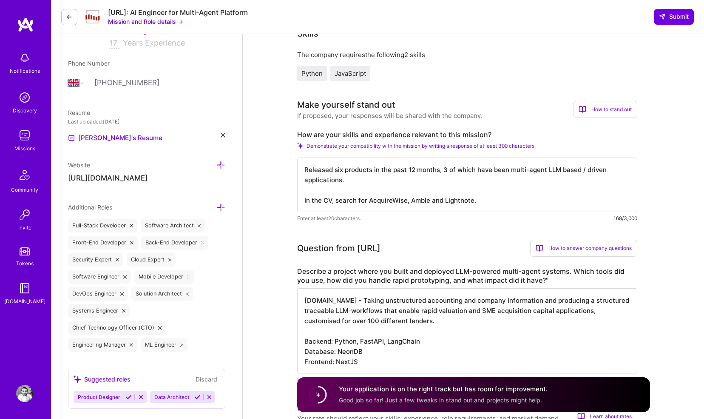
click at [484, 201] on textarea "Released six products in the past 12 months, 3 of which have been multi-agent L…" at bounding box center [467, 184] width 340 height 54
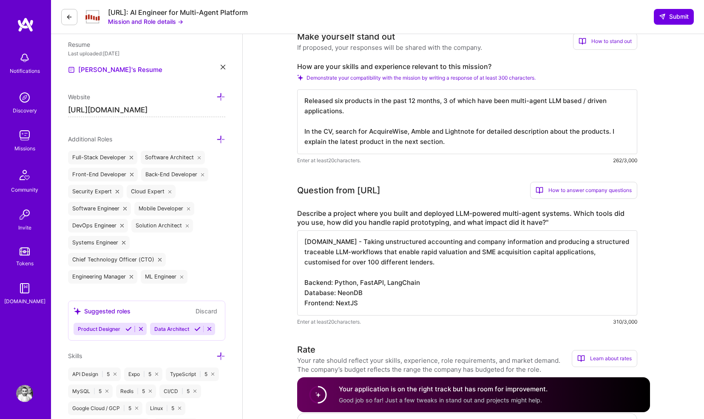
scroll to position [272, 0]
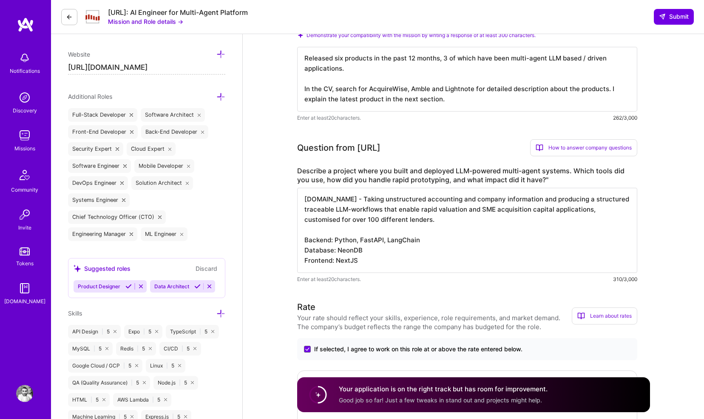
type textarea "Released six products in the past 12 months, 3 of which have been multi-agent L…"
drag, startPoint x: 479, startPoint y: 199, endPoint x: 507, endPoint y: 200, distance: 28.1
click at [507, 200] on textarea "[DOMAIN_NAME] - Taking unstructured accounting and company information and prod…" at bounding box center [467, 230] width 340 height 85
click at [500, 209] on textarea "[DOMAIN_NAME] - Taking unstructured financial and other company health related …" at bounding box center [467, 230] width 340 height 85
click at [340, 221] on textarea "[DOMAIN_NAME] - Taking unstructured financial and other company health related …" at bounding box center [467, 230] width 340 height 85
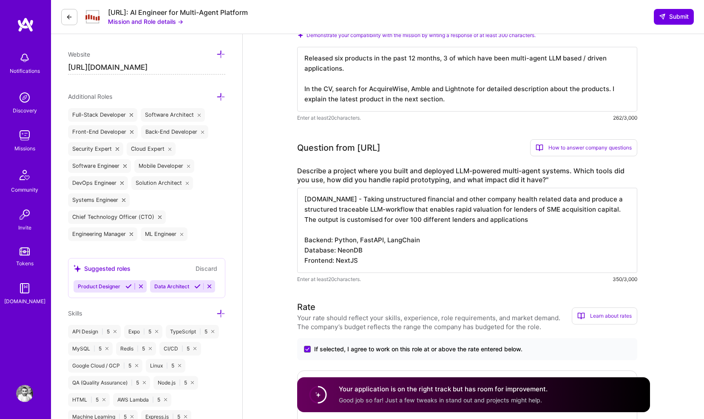
click at [308, 220] on textarea "[DOMAIN_NAME] - Taking unstructured financial and other company health related …" at bounding box center [467, 230] width 340 height 85
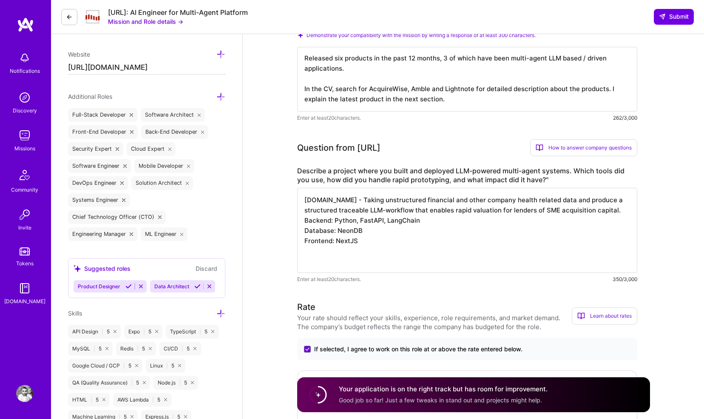
scroll to position [0, 0]
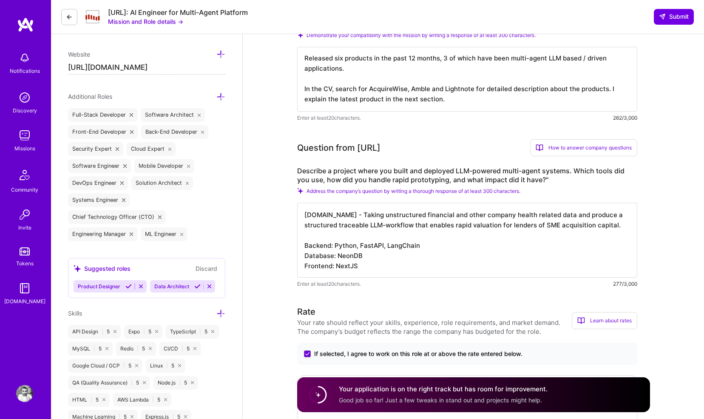
click at [420, 245] on textarea "[DOMAIN_NAME] - Taking unstructured financial and other company health related …" at bounding box center [467, 239] width 340 height 75
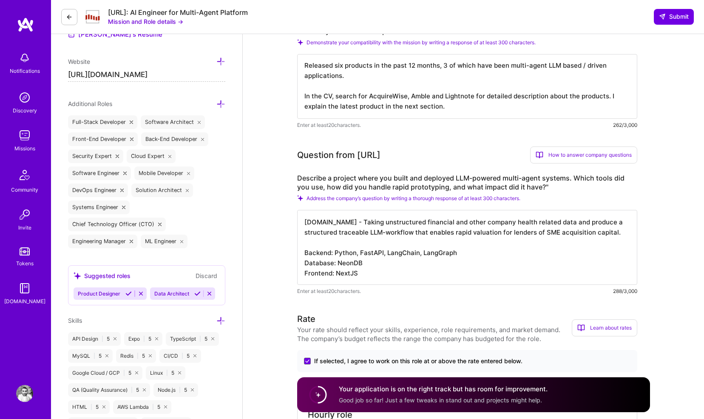
scroll to position [77, 0]
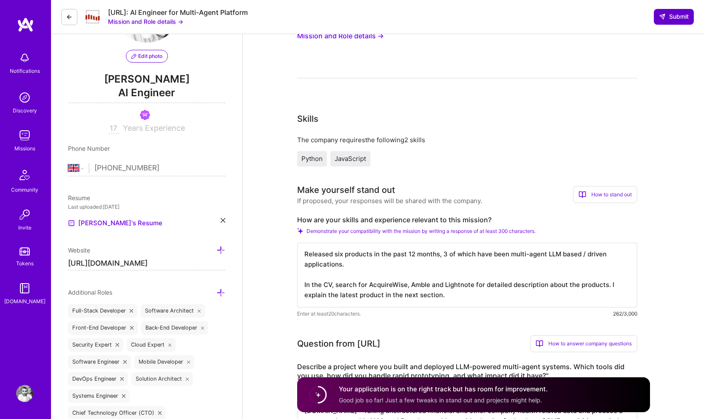
type textarea "[DOMAIN_NAME] - Taking unstructured financial and other company health related …"
click at [667, 13] on span "Submit" at bounding box center [674, 16] width 30 height 9
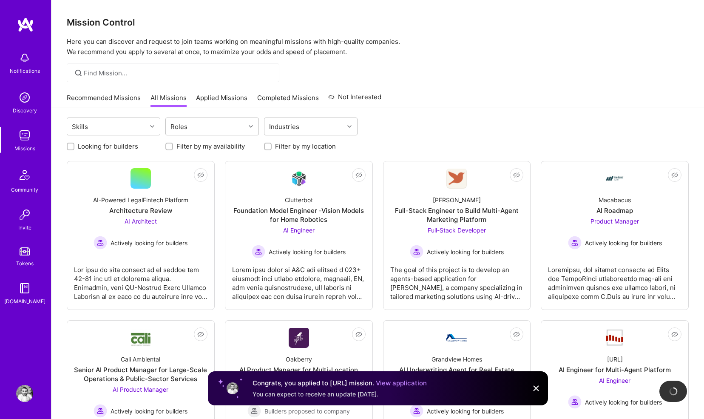
click at [401, 381] on link "View application" at bounding box center [401, 383] width 51 height 8
